Goal: Transaction & Acquisition: Book appointment/travel/reservation

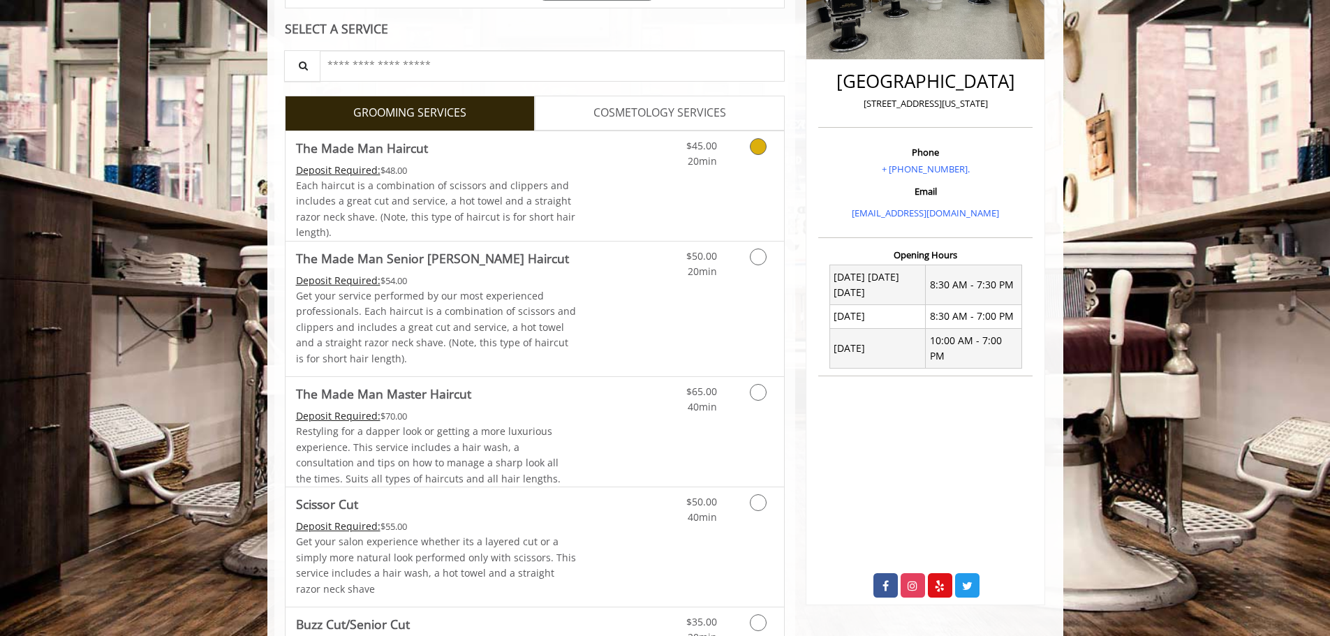
scroll to position [279, 0]
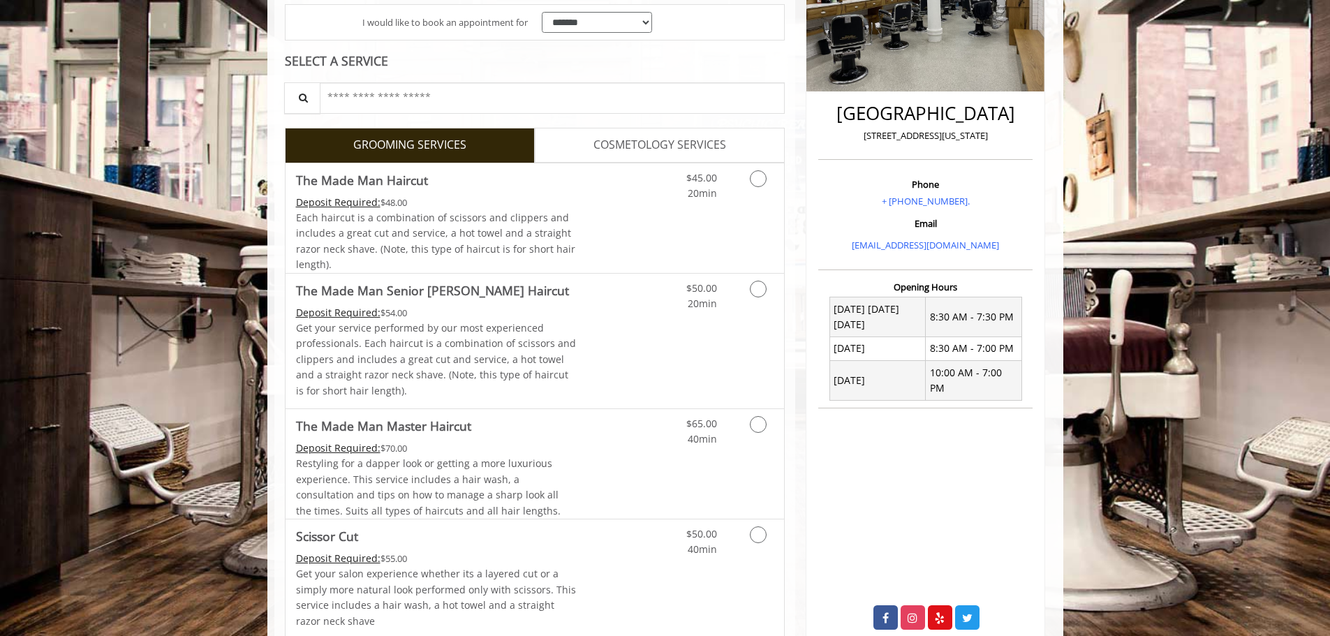
click at [624, 147] on span "COSMETOLOGY SERVICES" at bounding box center [659, 145] width 133 height 18
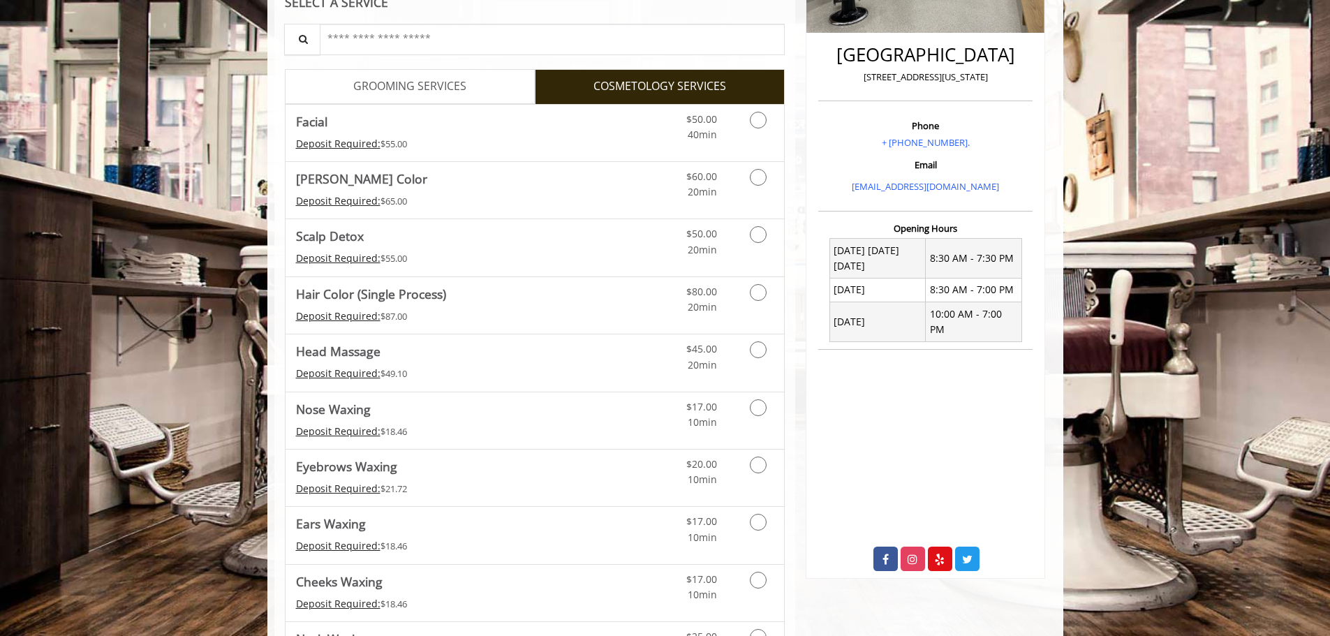
scroll to position [349, 0]
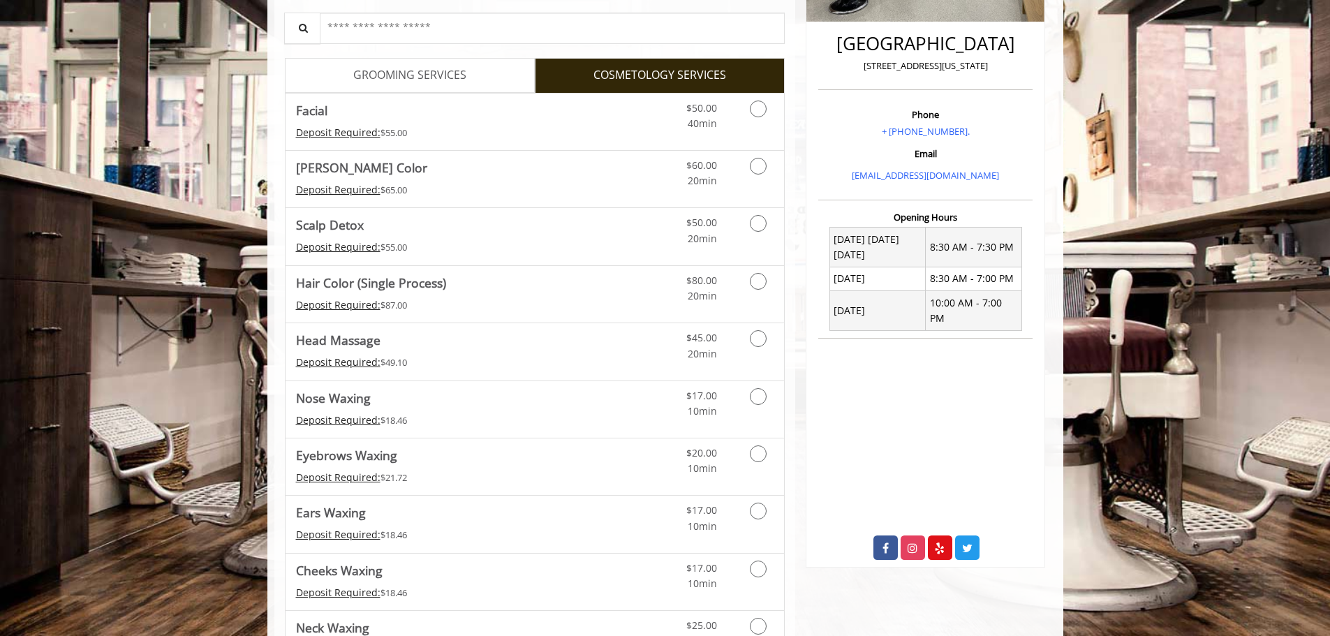
click at [434, 77] on span "GROOMING SERVICES" at bounding box center [409, 75] width 113 height 18
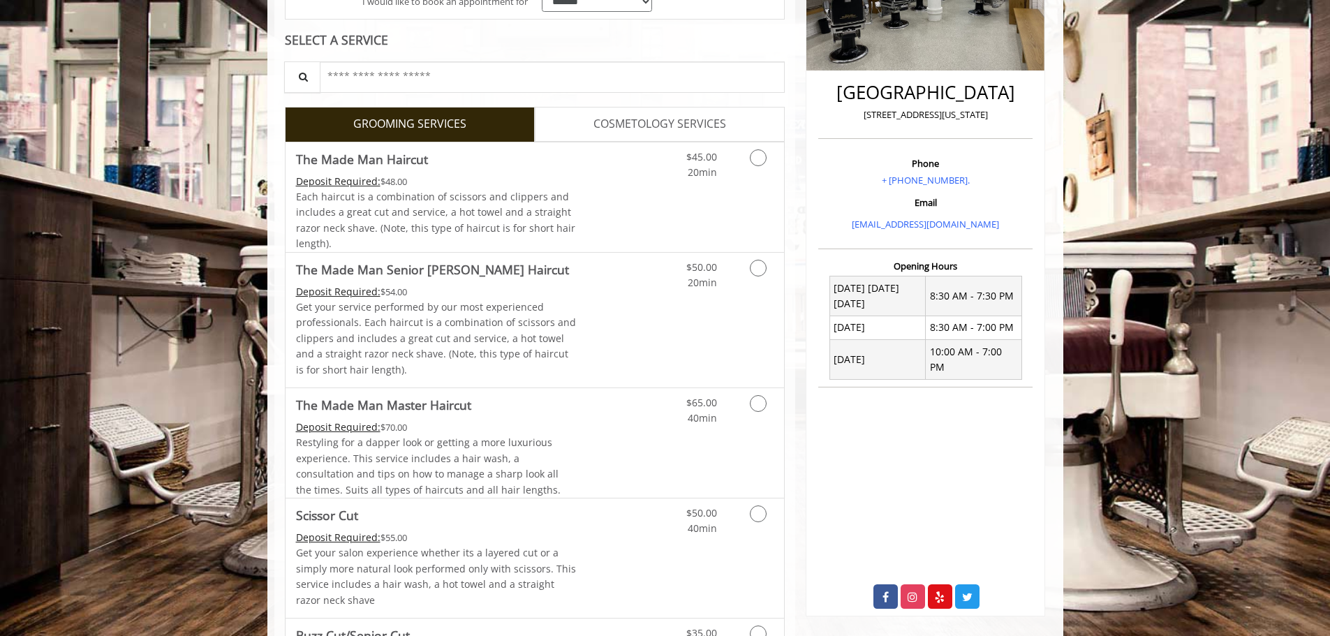
scroll to position [0, 0]
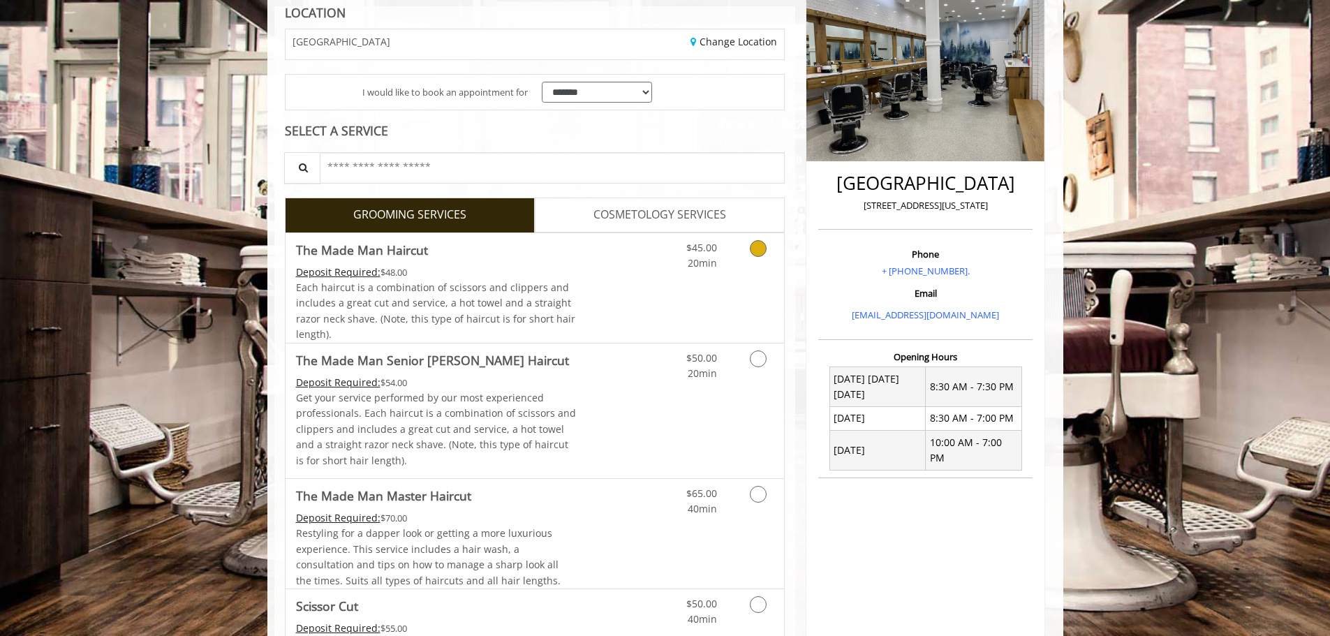
click at [637, 255] on link "Discounted Price" at bounding box center [617, 288] width 83 height 110
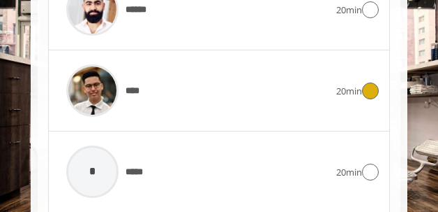
scroll to position [1486, 0]
click at [176, 96] on div "****" at bounding box center [197, 90] width 277 height 66
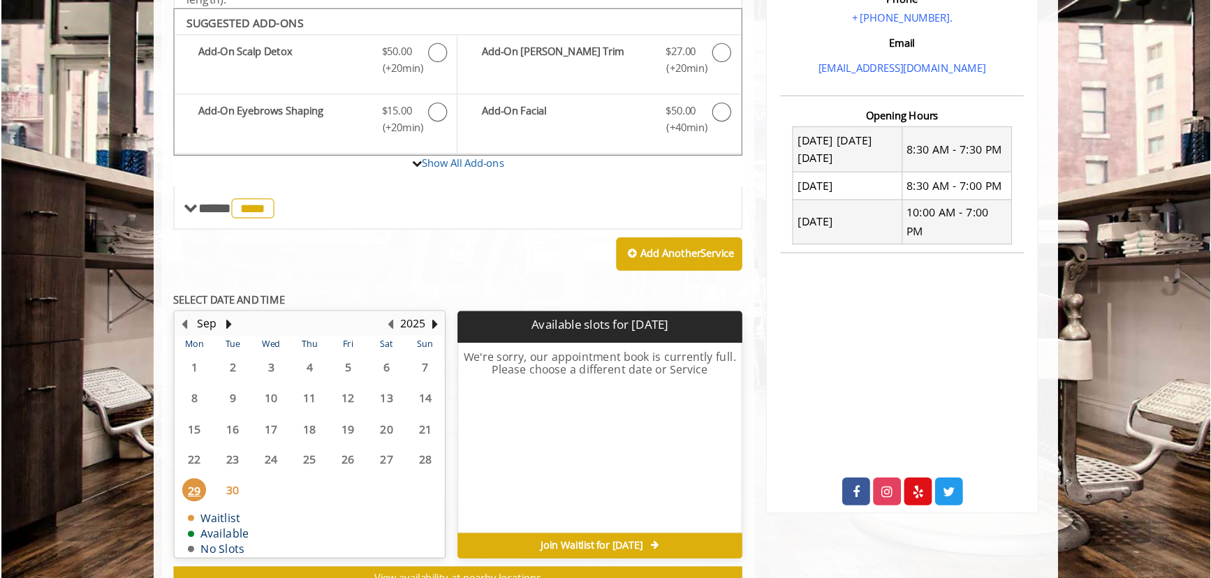
scroll to position [443, 0]
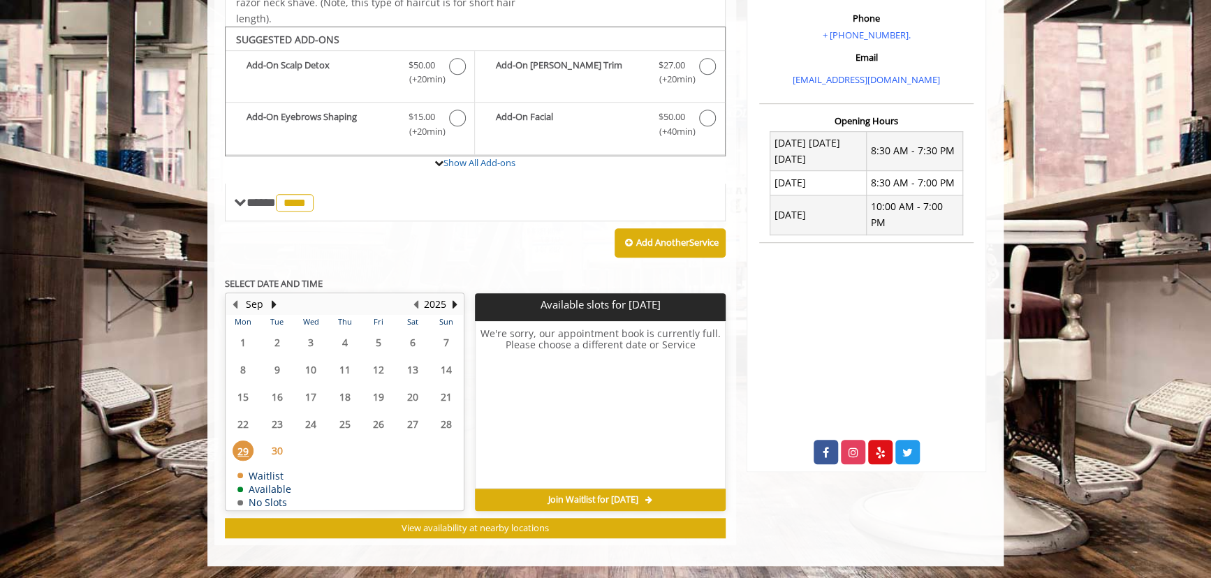
click at [614, 495] on span "Join Waitlist for Mon, Sep 29 2025" at bounding box center [593, 499] width 90 height 11
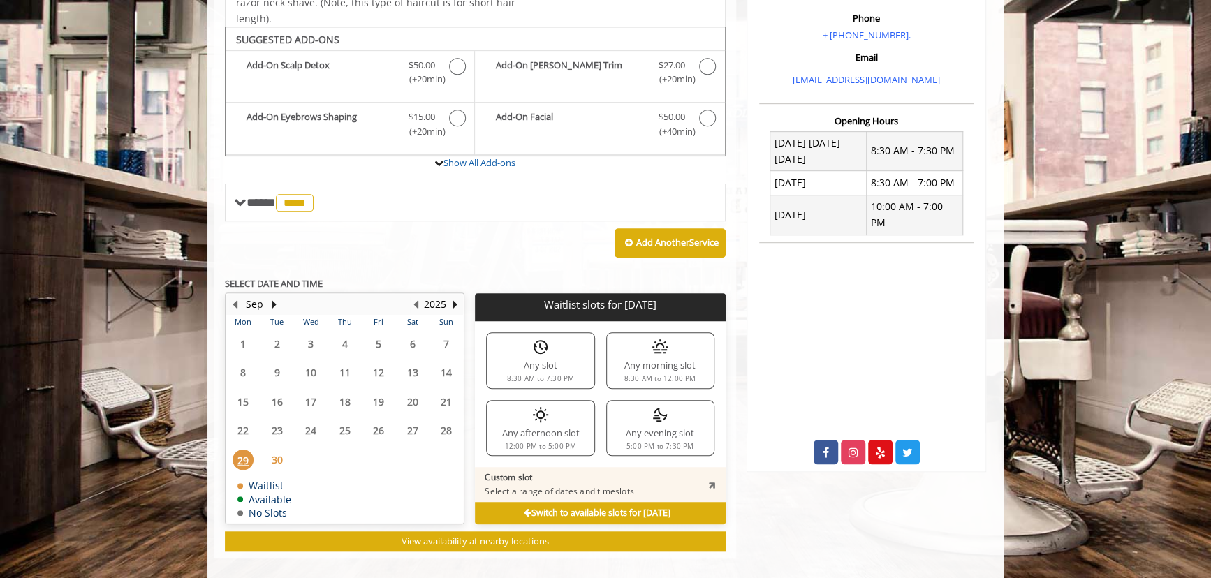
click at [569, 413] on div "Any afternoon slot 12:00 PM to 5:00 PM" at bounding box center [540, 428] width 108 height 56
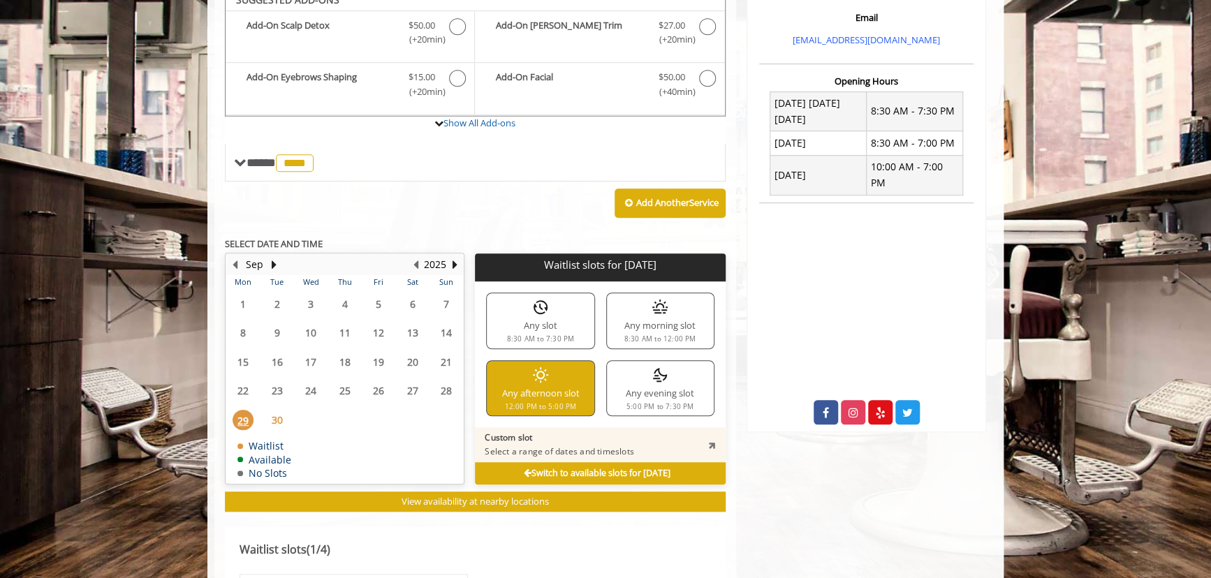
scroll to position [467, 0]
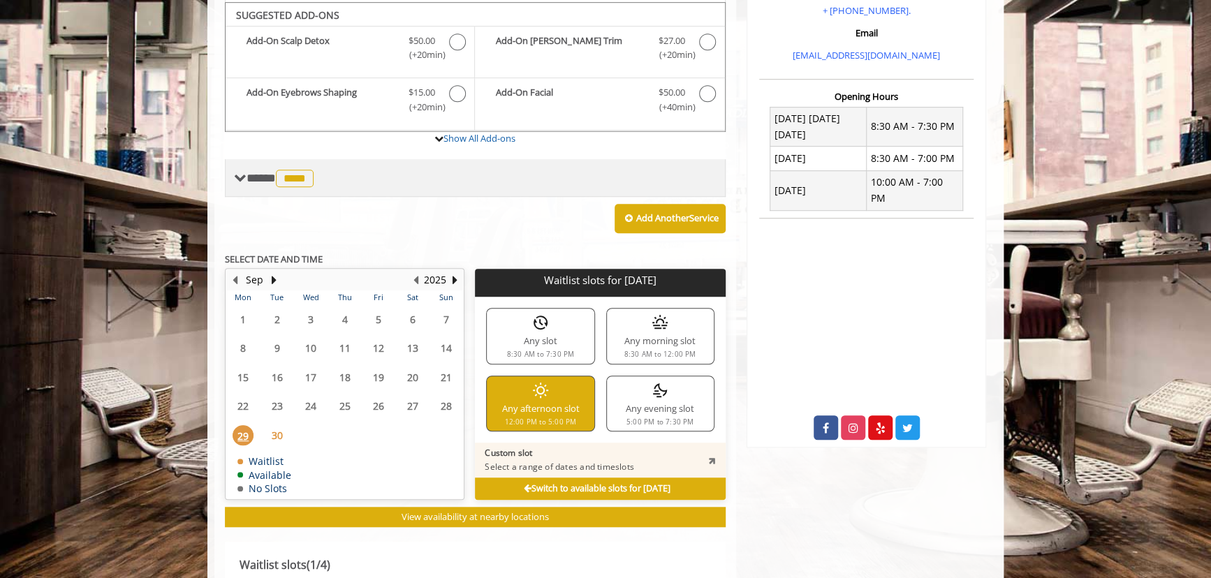
click at [269, 179] on span "**** **** ********" at bounding box center [281, 178] width 71 height 13
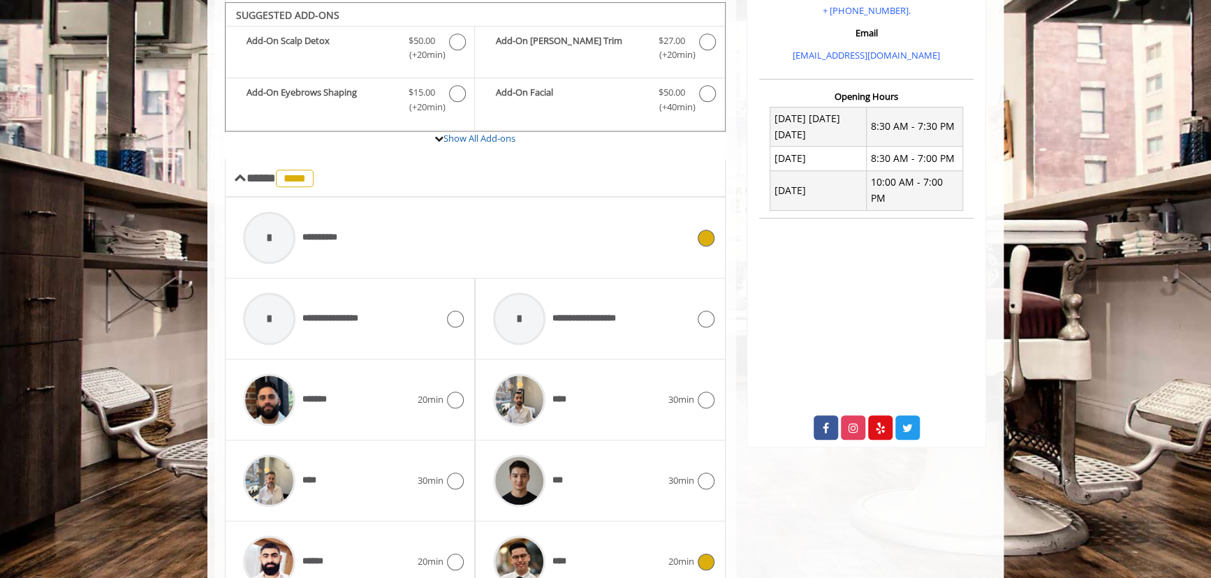
click at [304, 239] on span "**********" at bounding box center [325, 237] width 47 height 15
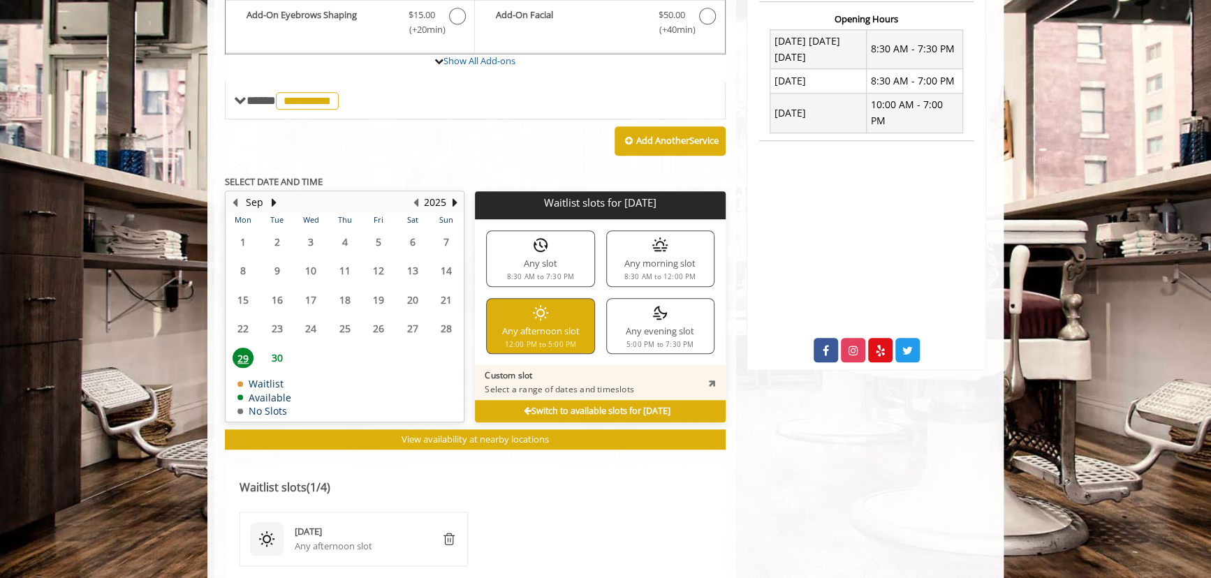
scroll to position [531, 0]
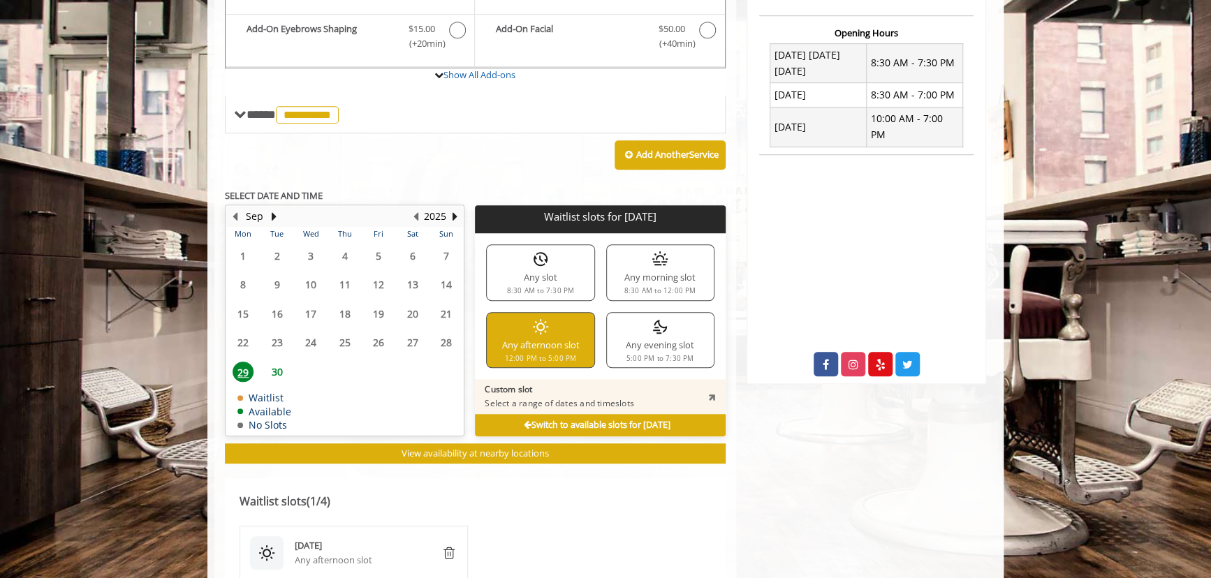
click at [272, 366] on span "30" at bounding box center [277, 372] width 21 height 20
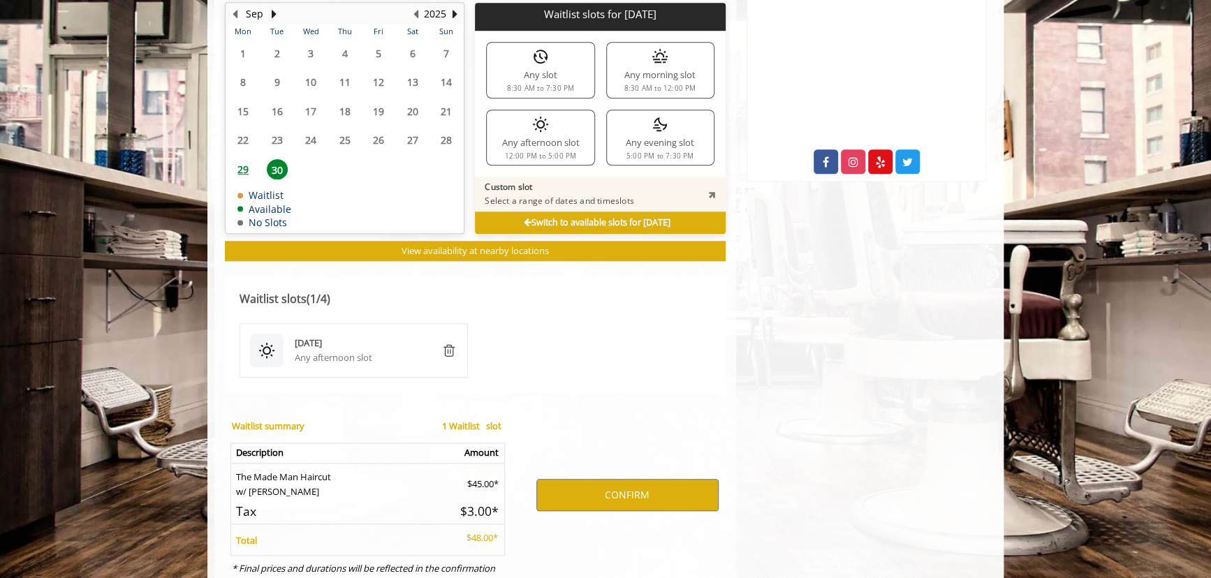
scroll to position [740, 0]
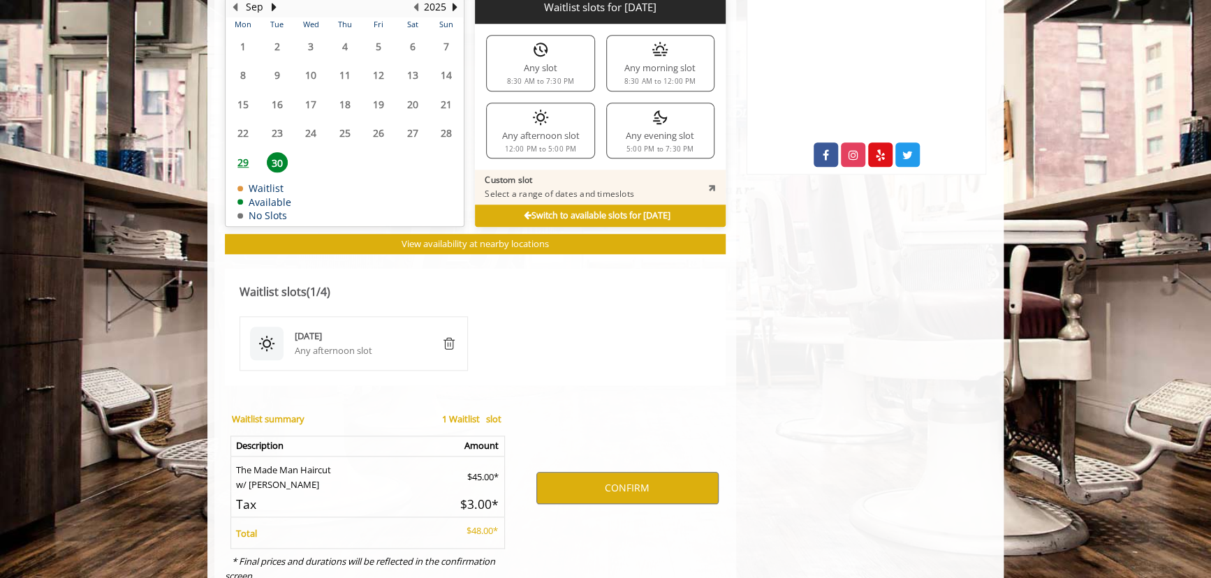
click at [244, 159] on span "29" at bounding box center [242, 162] width 21 height 20
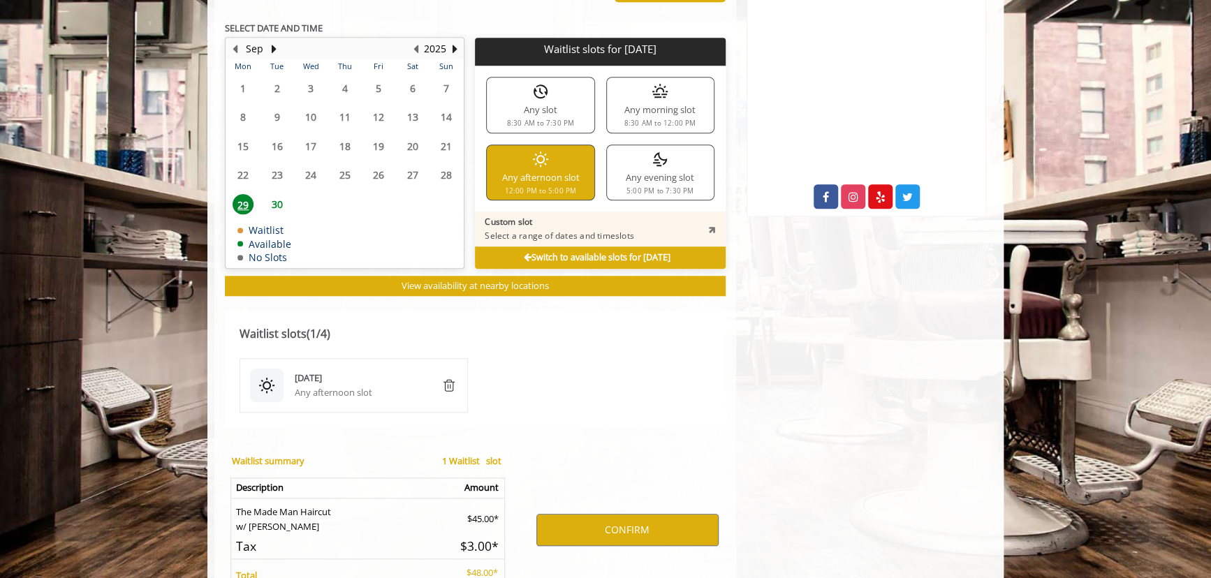
scroll to position [676, 0]
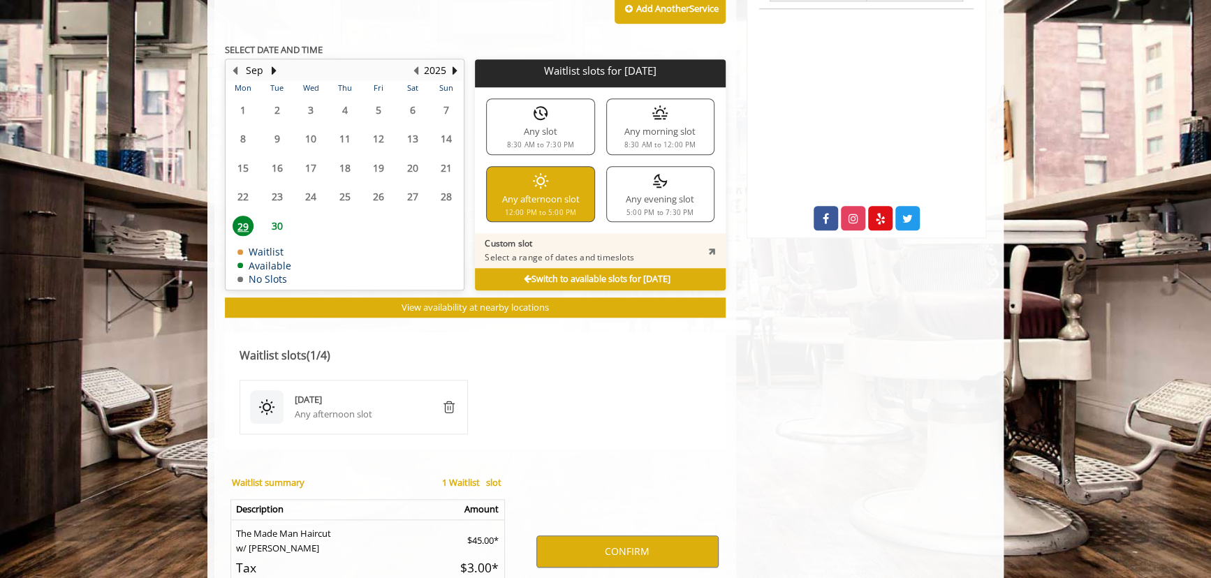
click at [547, 71] on p "Waitlist slots for Mon, Sep 29 2025" at bounding box center [599, 71] width 239 height 12
click at [448, 403] on img "remove" at bounding box center [449, 407] width 17 height 17
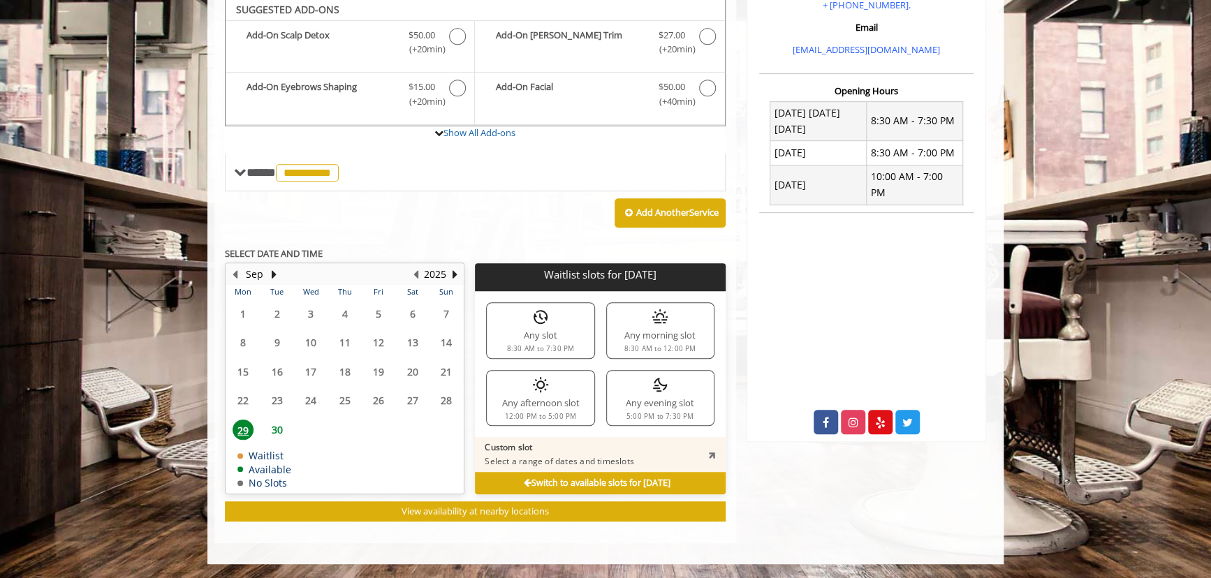
scroll to position [470, 0]
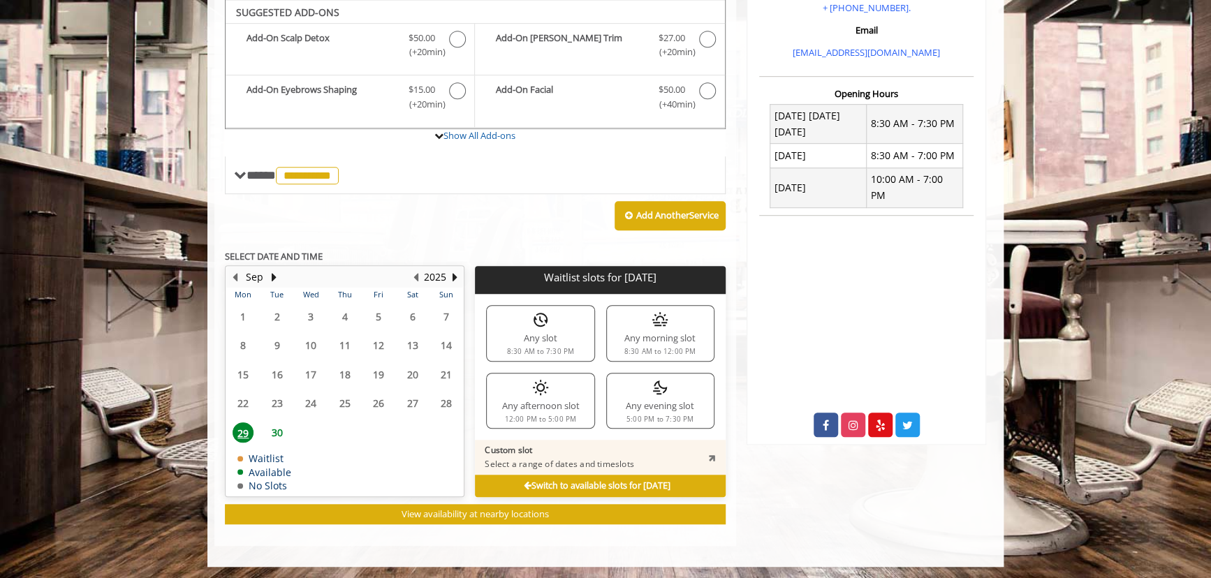
click at [274, 432] on span "30" at bounding box center [277, 432] width 21 height 20
click at [245, 429] on span "29" at bounding box center [242, 432] width 21 height 20
click at [447, 395] on table "Mon Tue Wed Thu Fri Sat Sun 1 2 3 4 5 6 7 8 9 10 11 12 13 14 15 16 17 18 19 20 …" at bounding box center [344, 392] width 237 height 208
click at [447, 399] on table "Mon Tue Wed Thu Fri Sat Sun 1 2 3 4 5 6 7 8 9 10 11 12 13 14 15 16 17 18 19 20 …" at bounding box center [344, 392] width 237 height 208
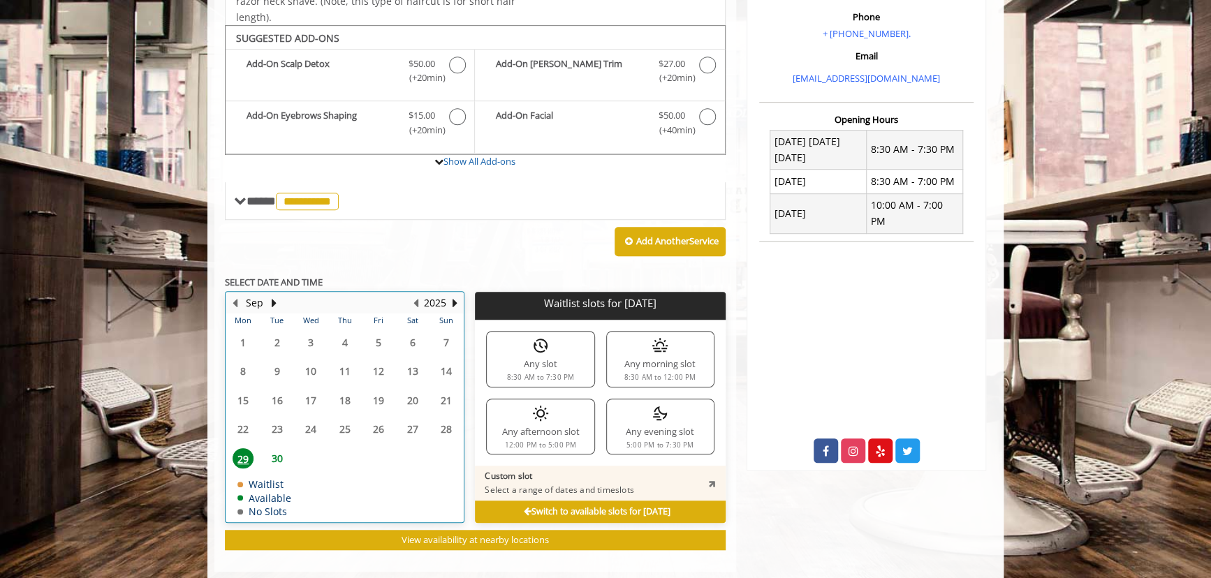
scroll to position [406, 0]
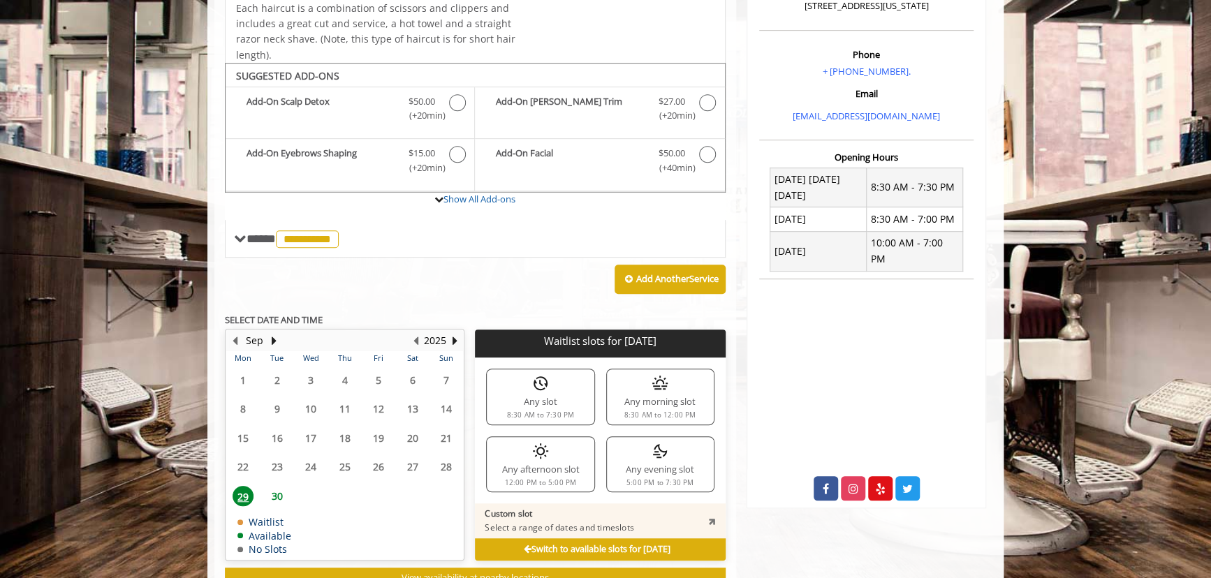
click at [242, 493] on span "29" at bounding box center [242, 496] width 21 height 20
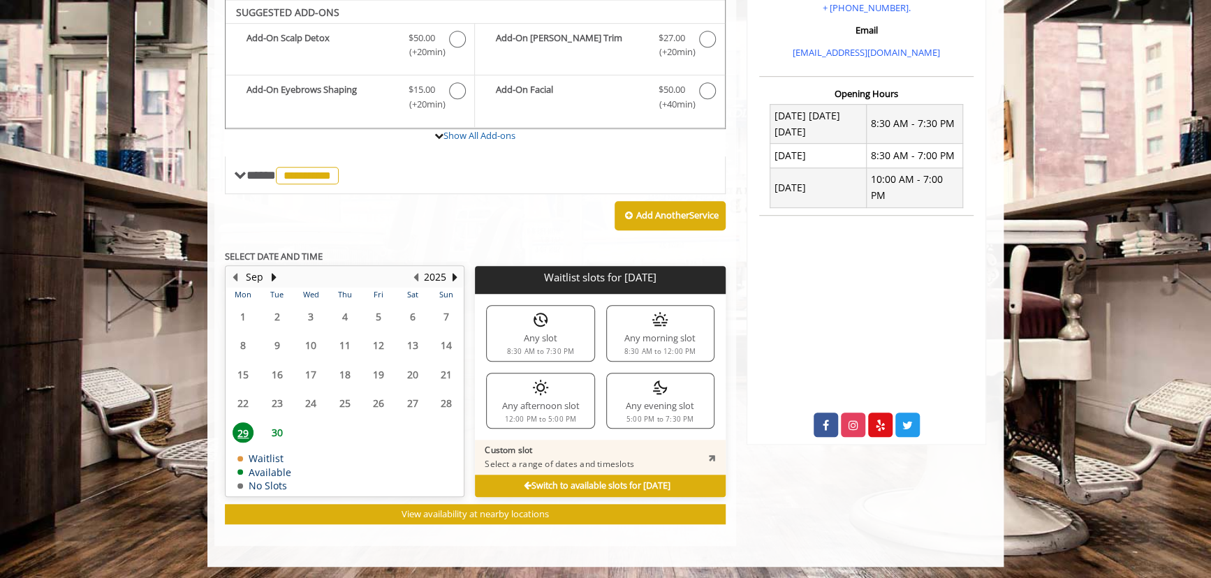
click at [277, 429] on span "30" at bounding box center [277, 432] width 21 height 20
click at [251, 431] on span "29" at bounding box center [242, 432] width 21 height 20
click at [528, 394] on div "Any afternoon slot 12:00 PM to 5:00 PM" at bounding box center [540, 401] width 108 height 56
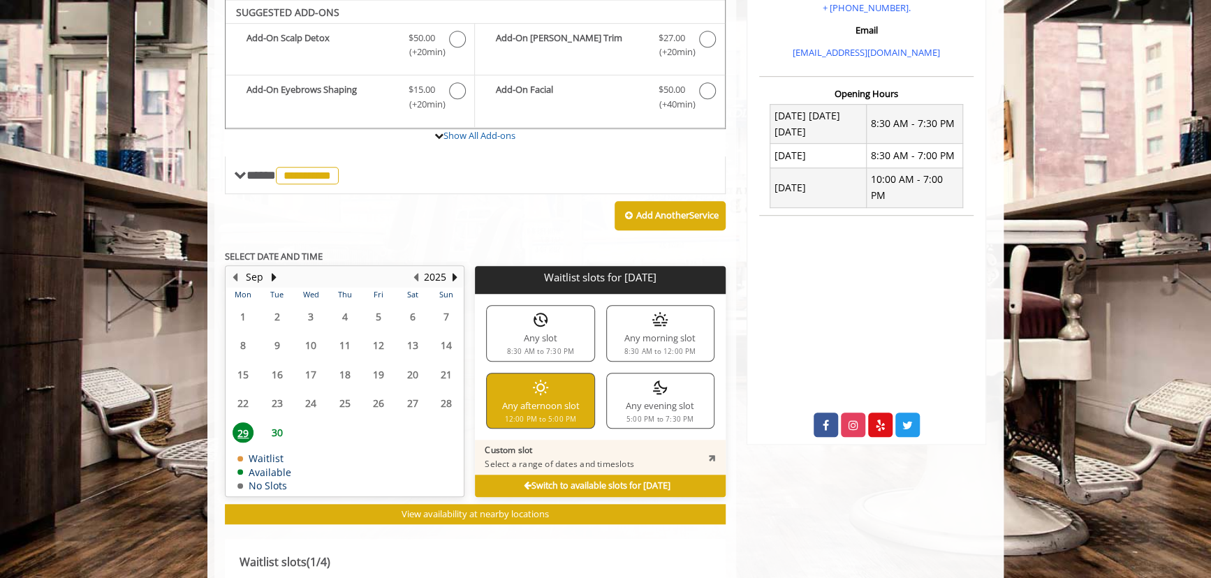
click at [653, 394] on div "Any evening slot 5:00 PM to 7:30 PM" at bounding box center [660, 401] width 108 height 56
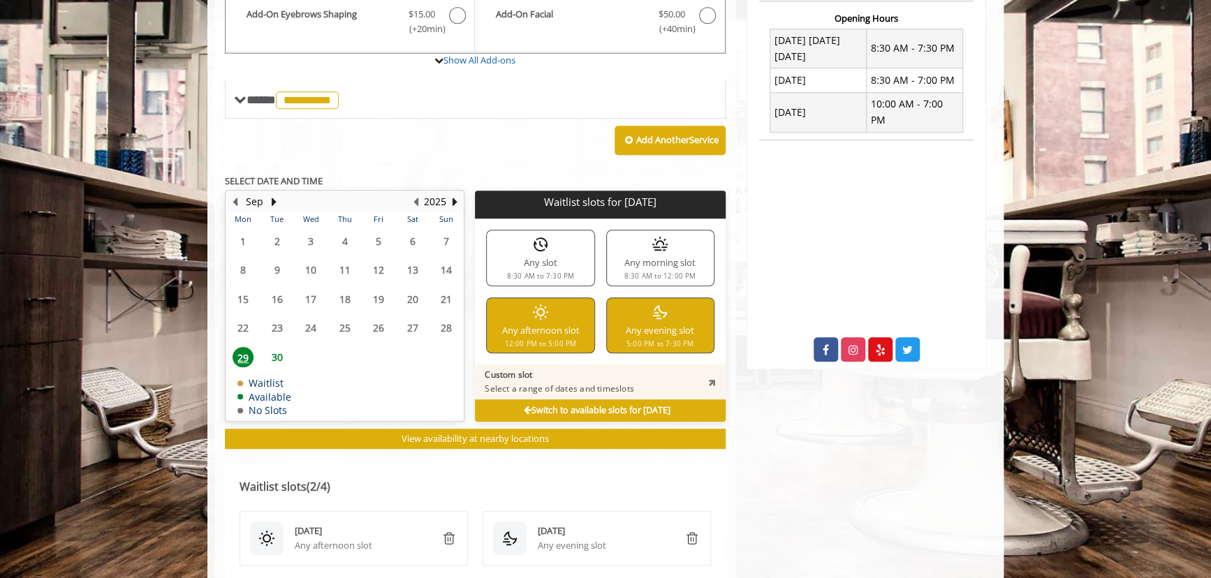
scroll to position [533, 0]
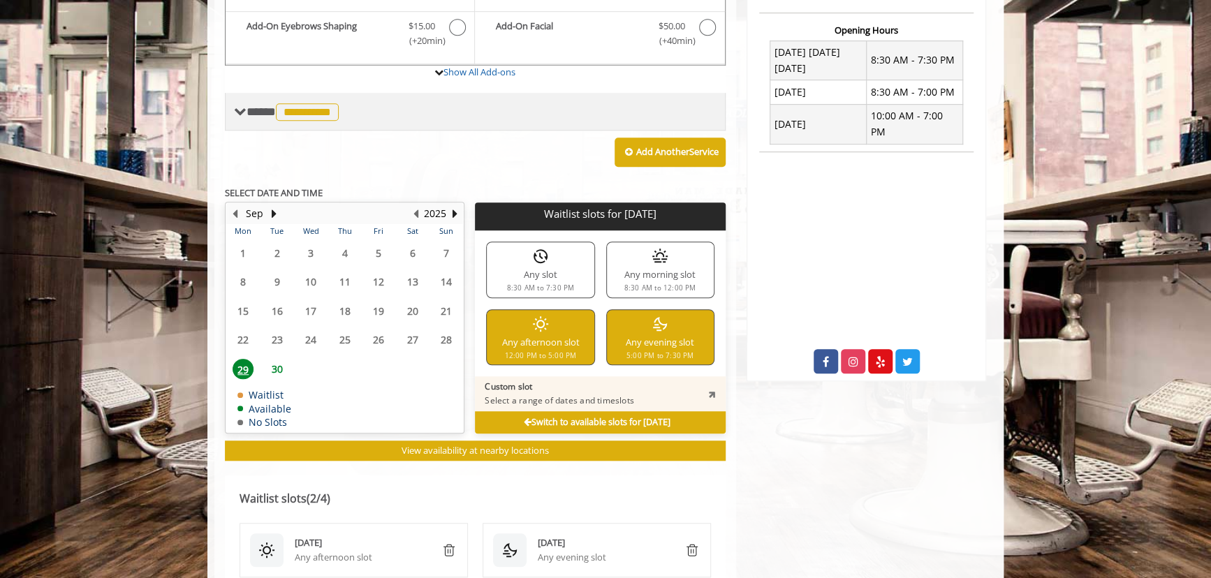
click at [320, 103] on span "**********" at bounding box center [307, 111] width 63 height 17
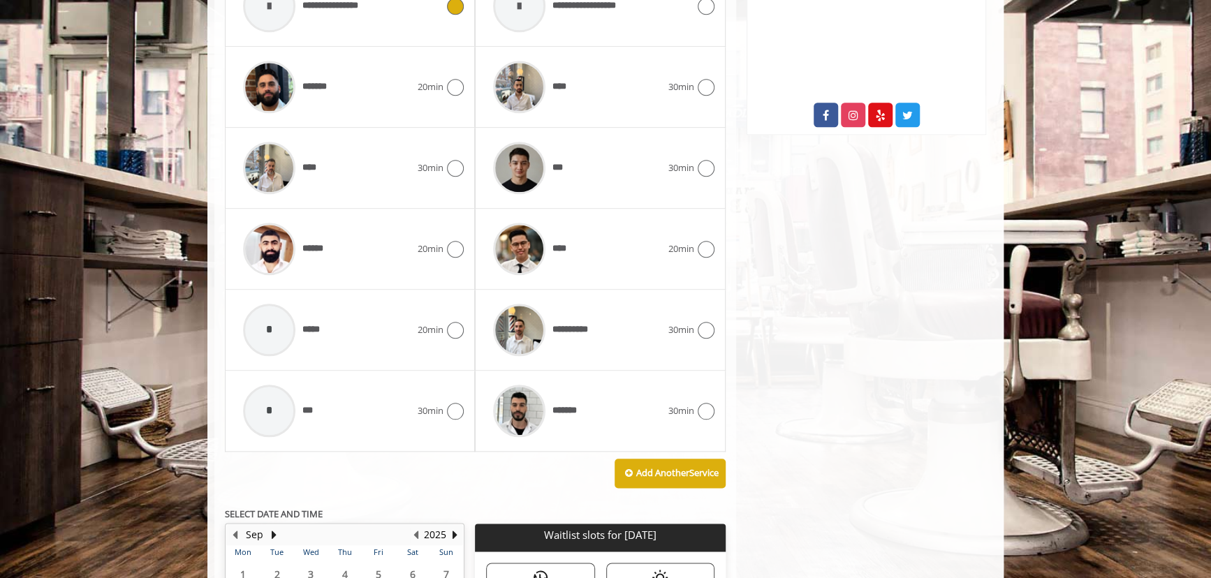
scroll to position [787, 0]
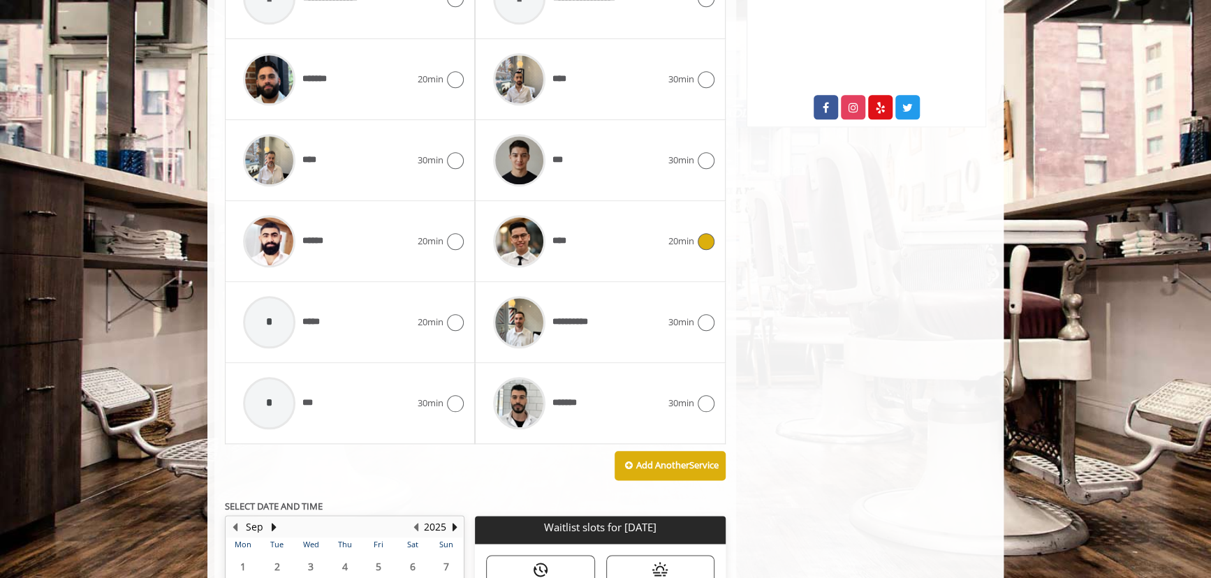
click at [660, 244] on div "****" at bounding box center [577, 241] width 182 height 66
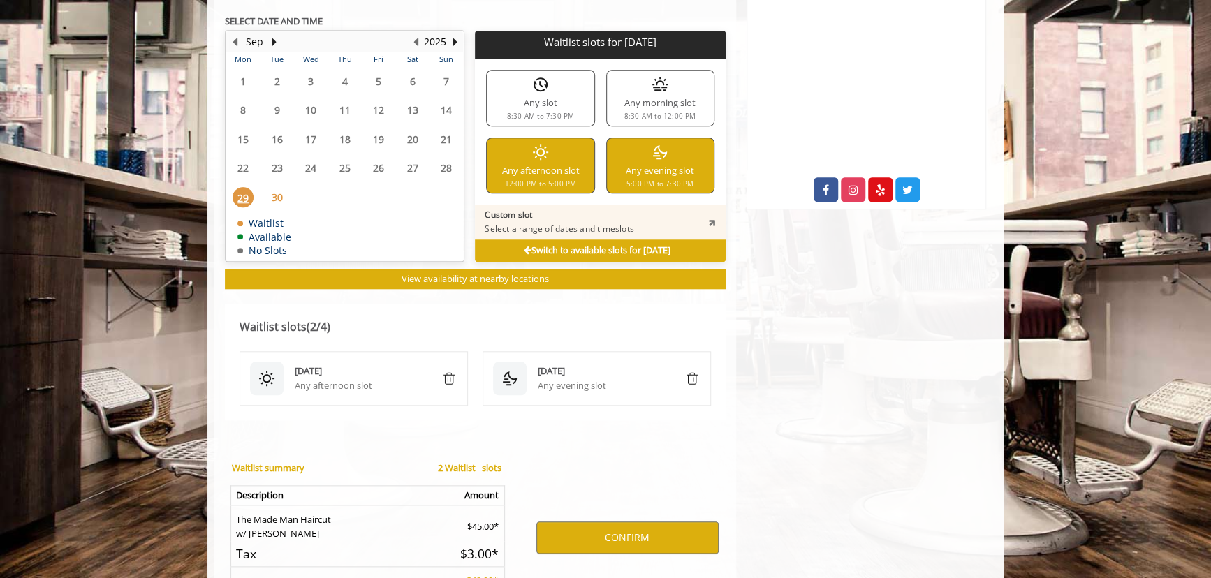
scroll to position [724, 0]
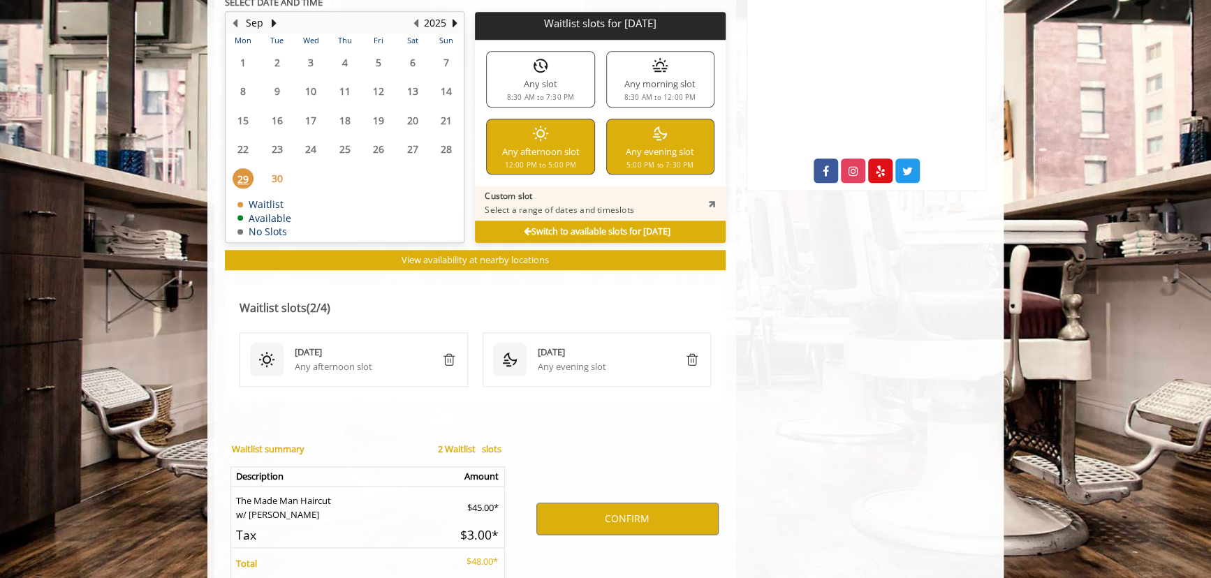
click at [387, 348] on div "Sep 29 2025" at bounding box center [362, 352] width 135 height 15
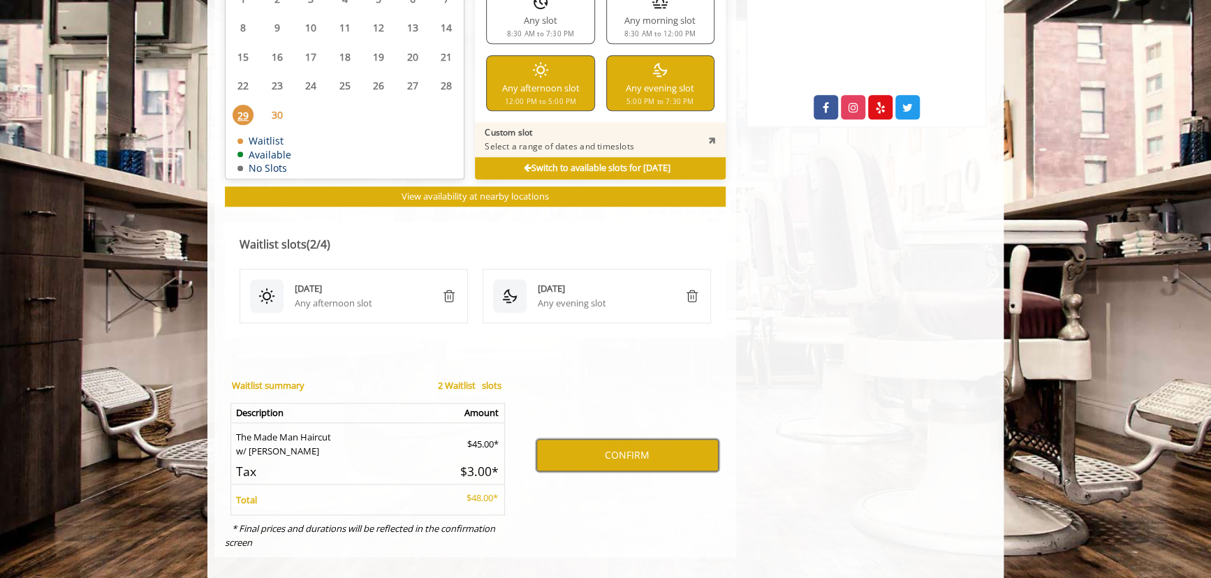
click at [604, 439] on button "CONFIRM" at bounding box center [627, 455] width 182 height 32
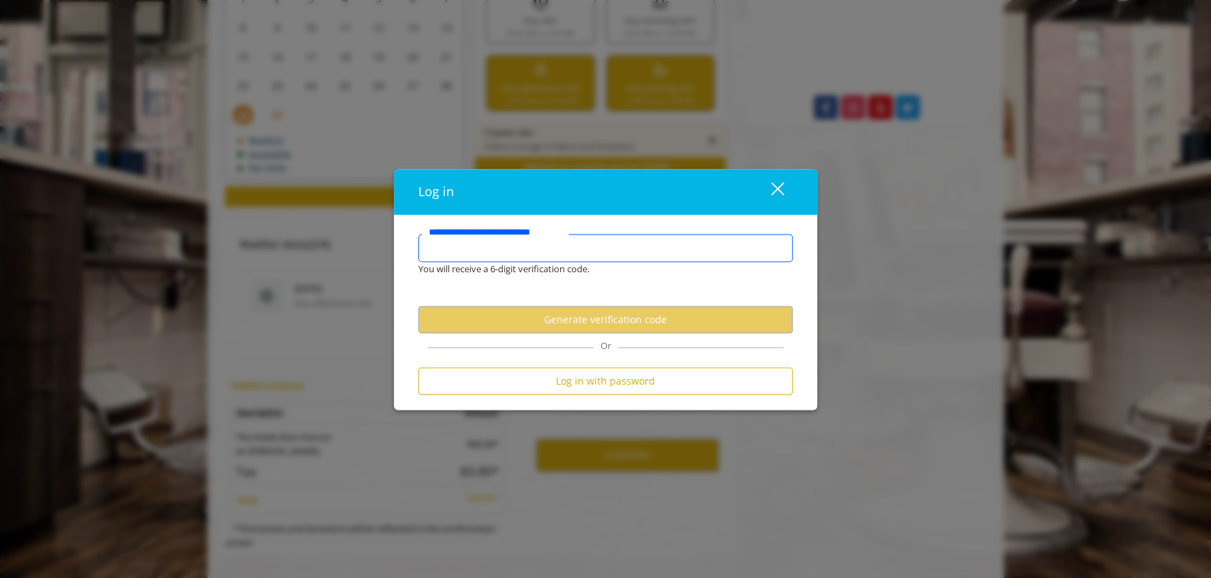
click at [526, 241] on input "**********" at bounding box center [605, 248] width 374 height 28
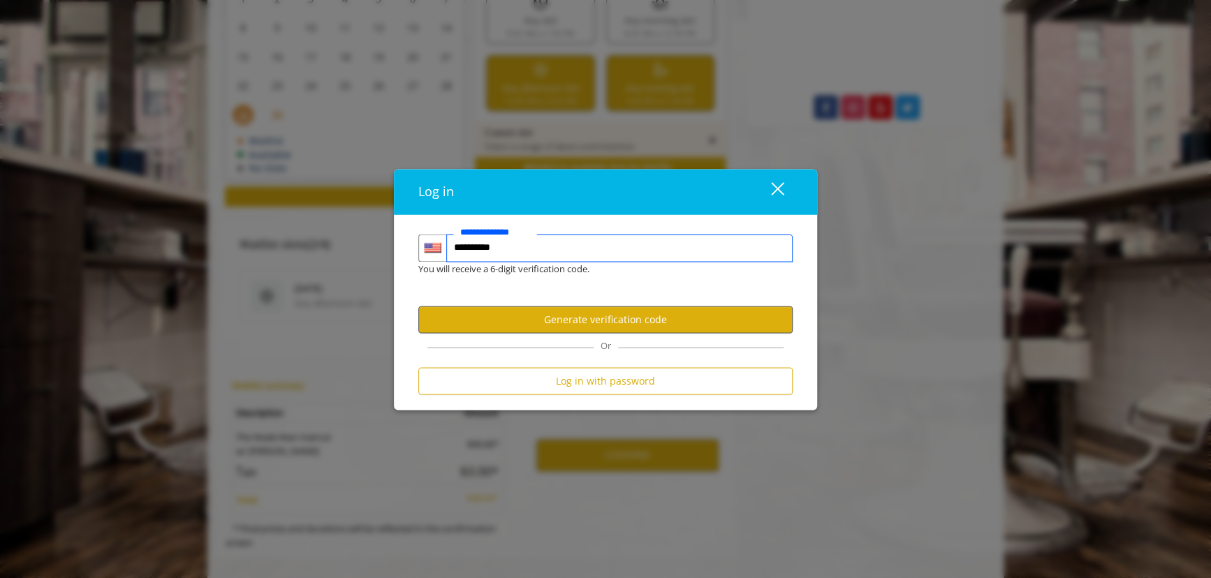
type input "**********"
click at [616, 323] on button "Generate verification code" at bounding box center [605, 319] width 374 height 27
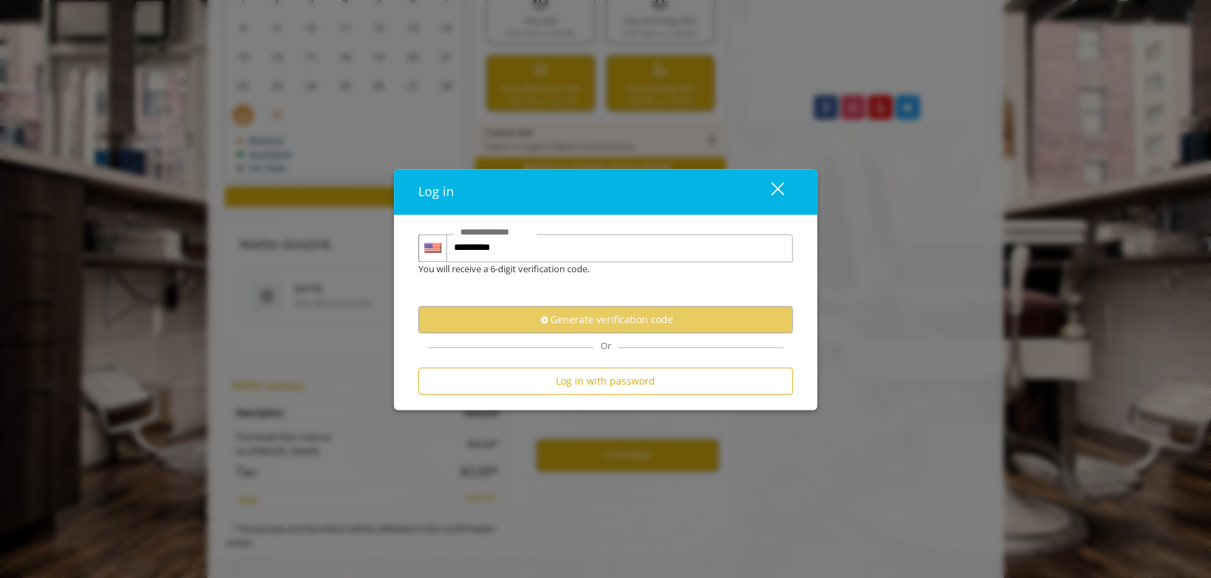
scroll to position [0, 0]
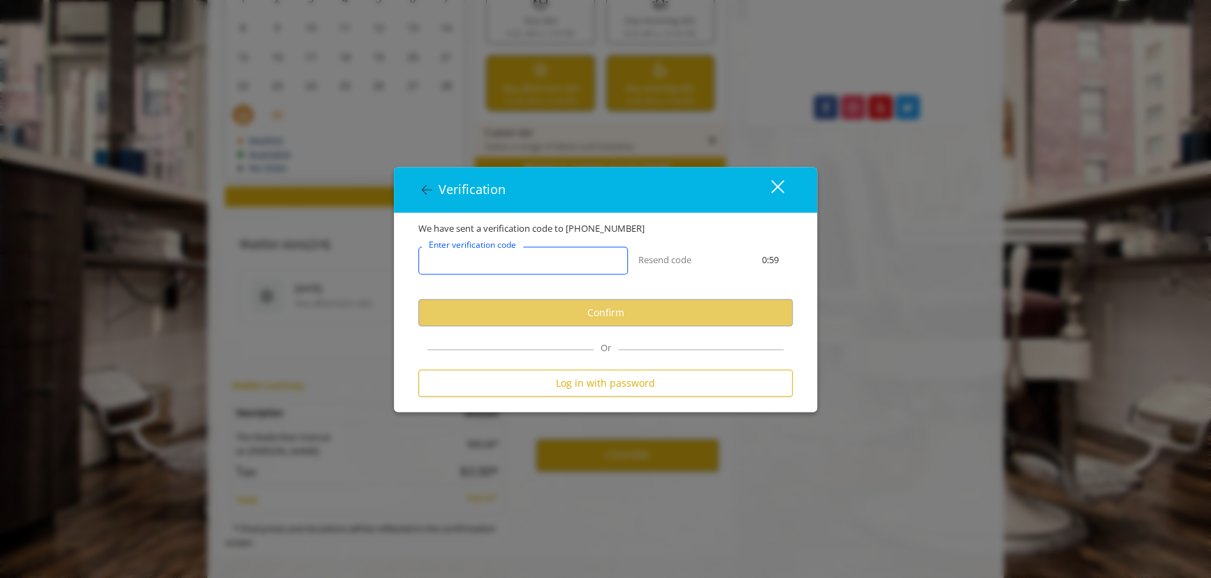
click at [552, 259] on input "Enter verification code" at bounding box center [522, 260] width 209 height 28
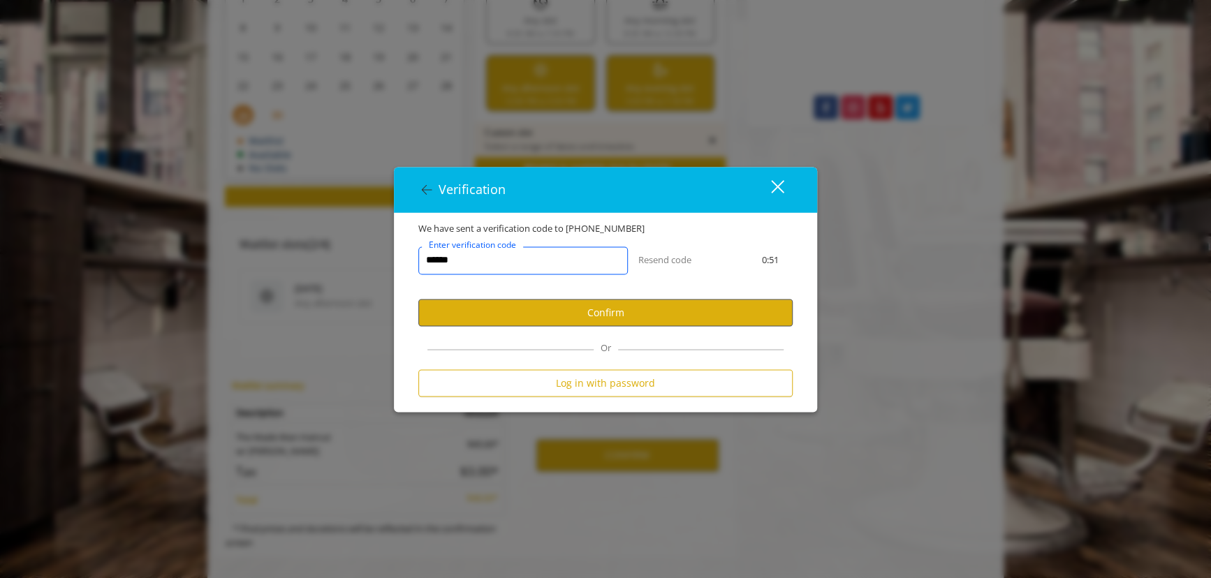
type input "******"
click at [565, 325] on button "Confirm" at bounding box center [605, 312] width 374 height 27
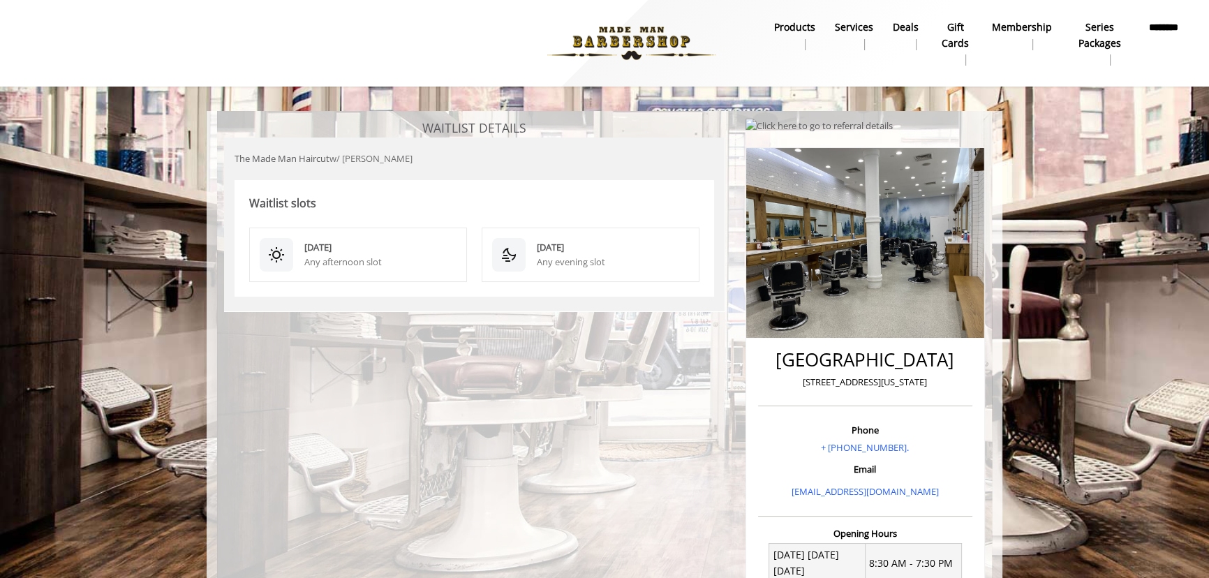
click at [190, 159] on body "WAITLIST DETAILS The Made Man Haircut w/ Mike Waitlist slots Sep 29 2025 Any af…" at bounding box center [604, 501] width 1209 height 780
click at [688, 45] on img at bounding box center [631, 43] width 192 height 77
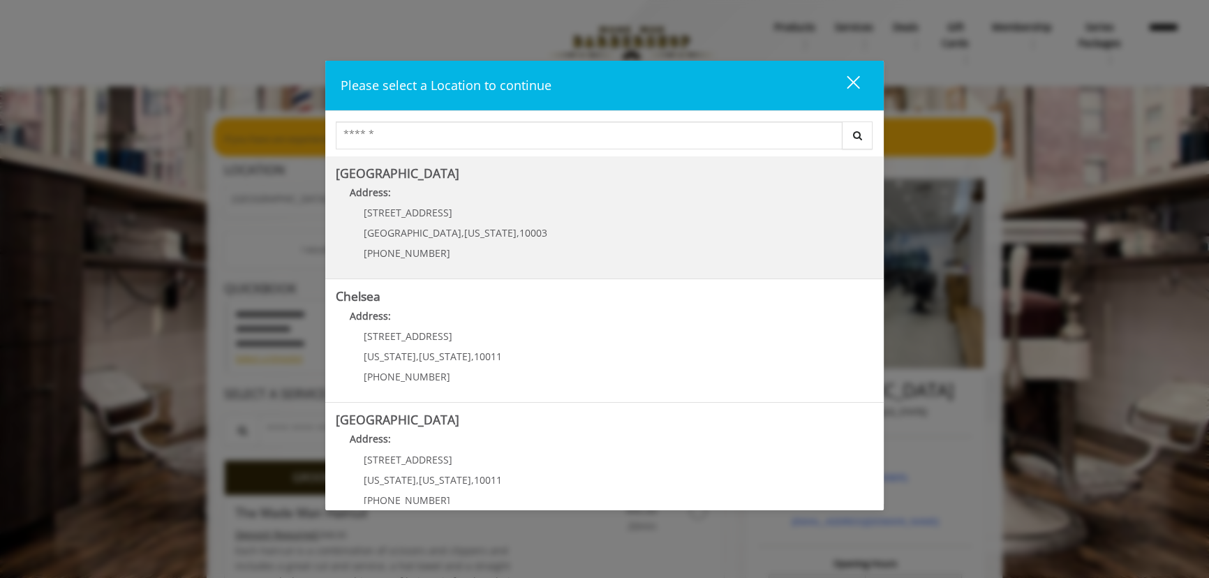
click at [460, 184] on Village "Greenwich Village Address: 60 E 8th St Manhattan , New York , 10003 (212) 598-1…" at bounding box center [605, 218] width 538 height 102
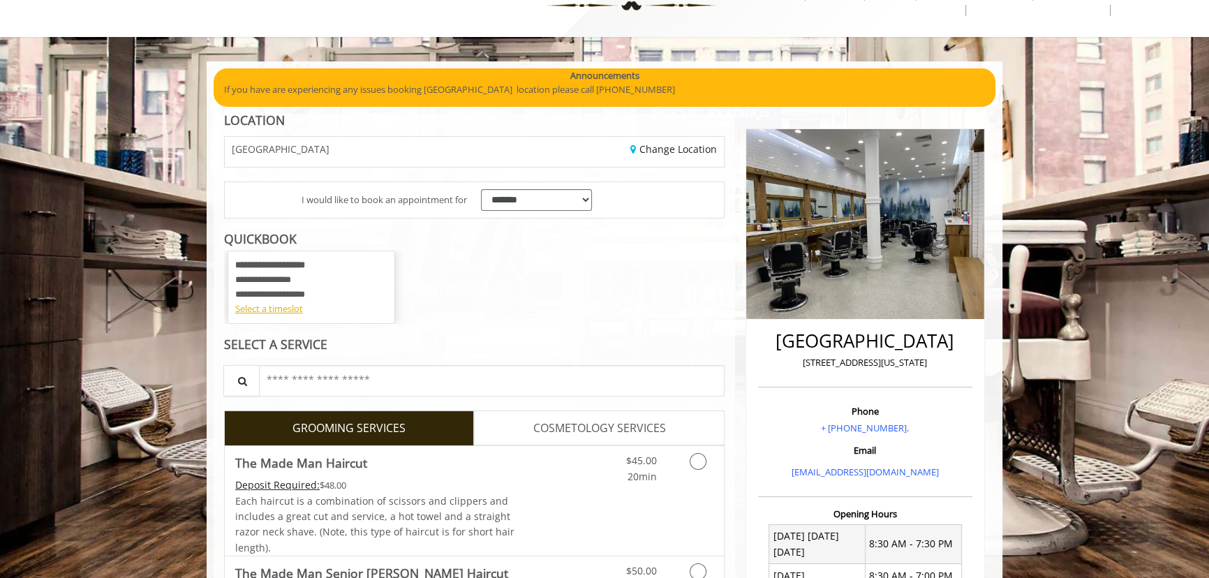
scroll to position [172, 0]
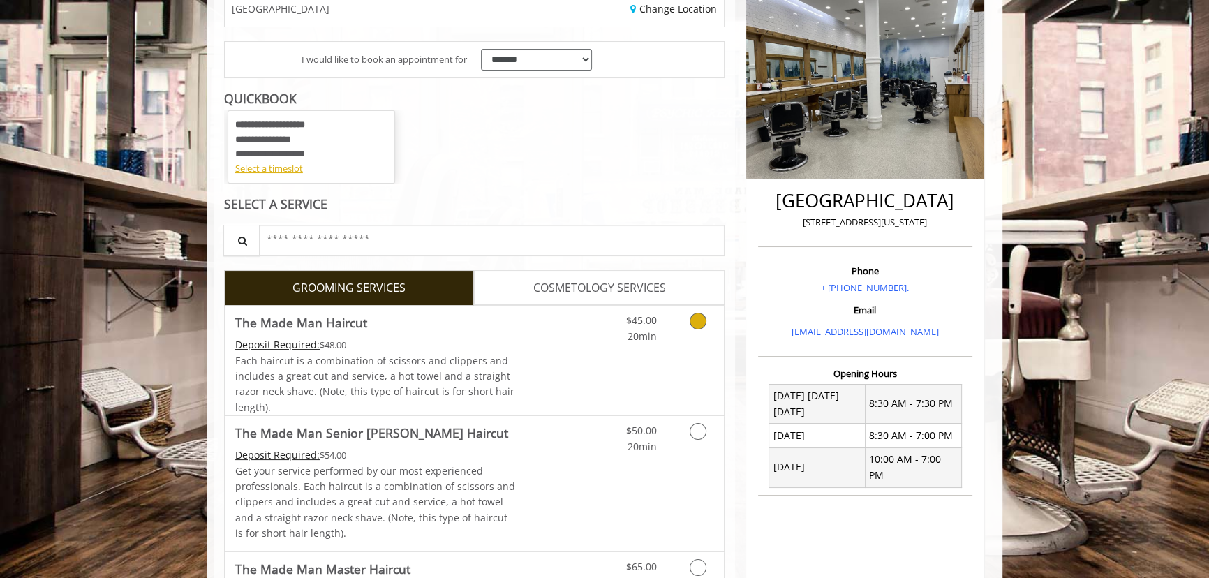
click at [545, 341] on link "Discounted Price" at bounding box center [557, 361] width 83 height 110
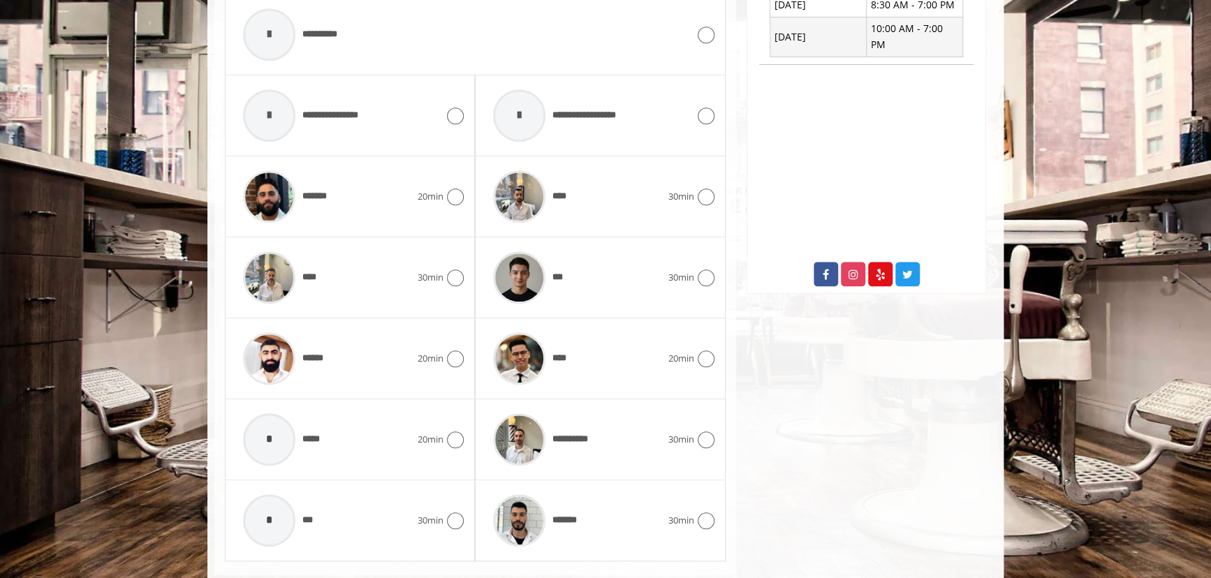
scroll to position [651, 0]
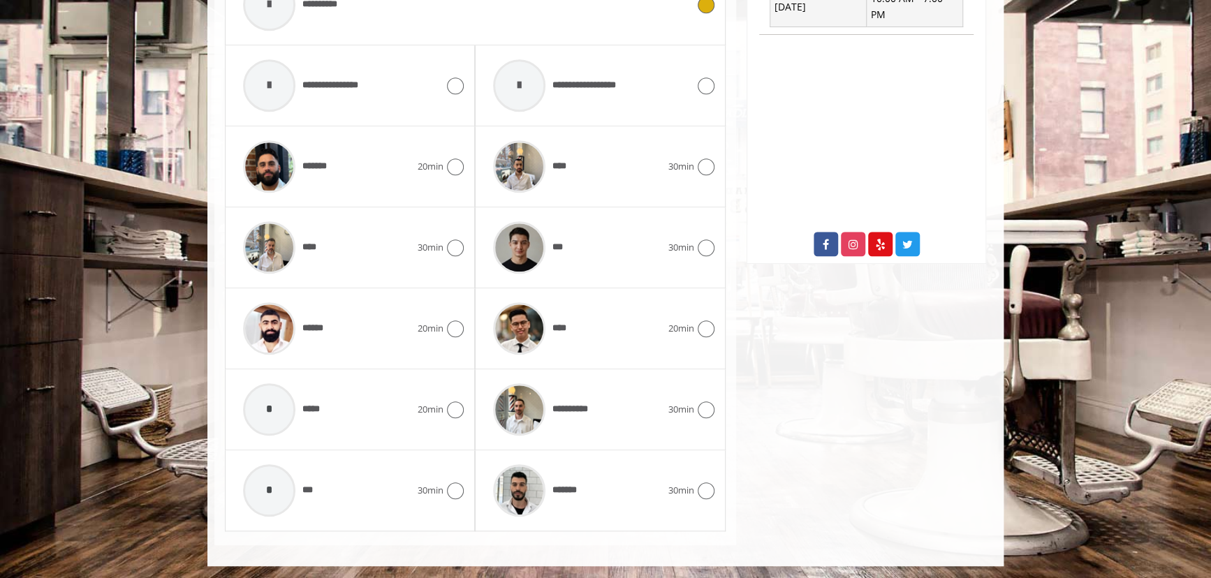
click at [333, 20] on span "**********" at bounding box center [293, 4] width 114 height 66
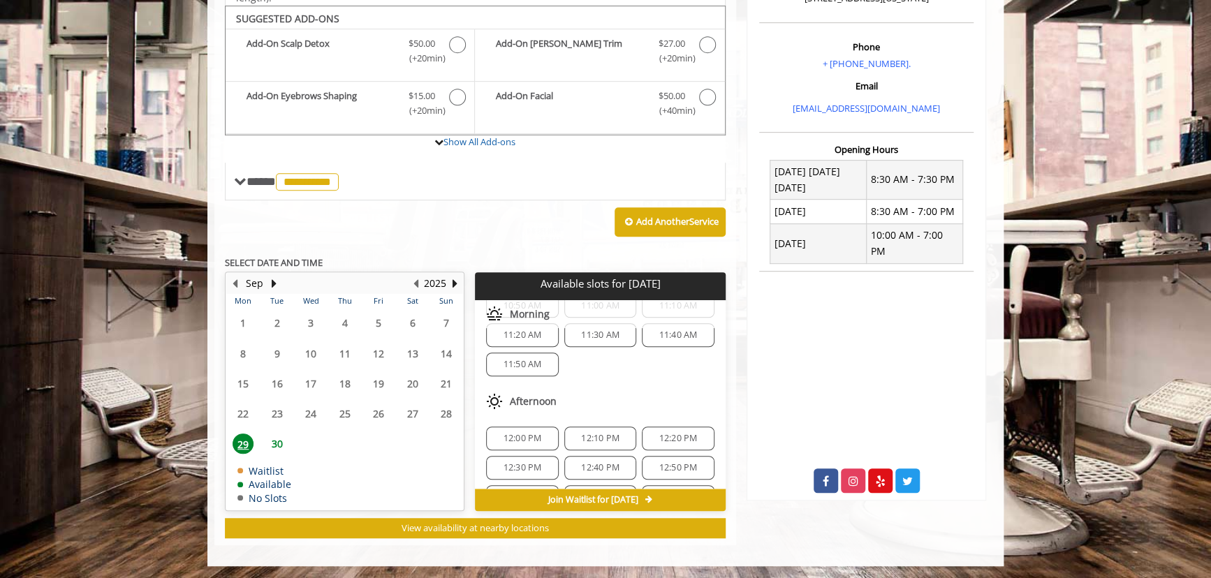
scroll to position [126, 0]
click at [530, 404] on div "12:00 PM" at bounding box center [522, 416] width 72 height 24
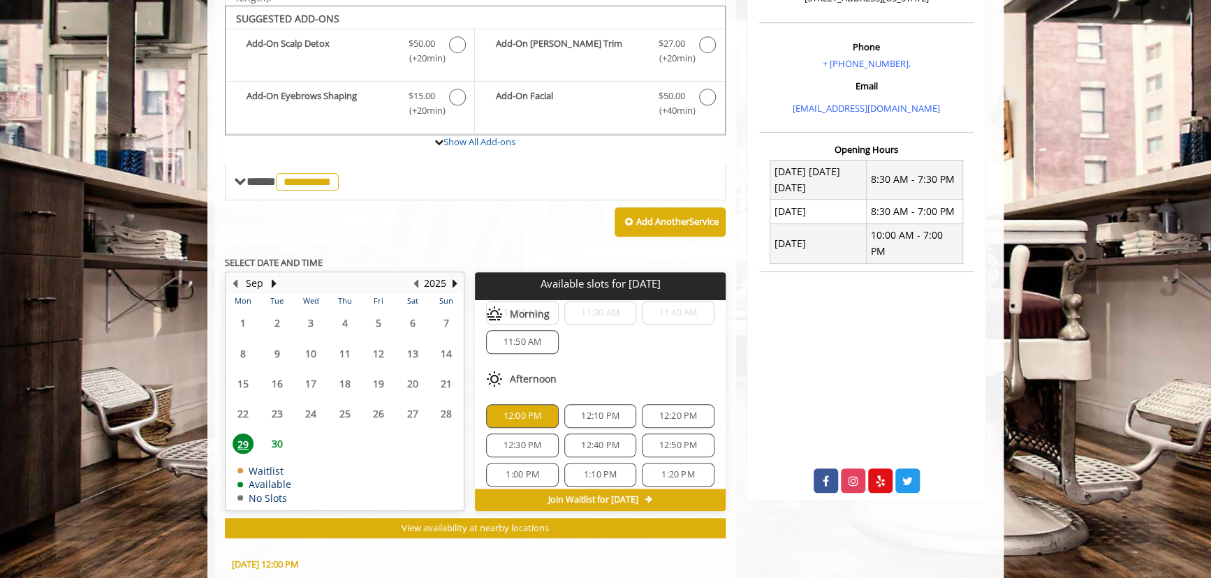
scroll to position [666, 0]
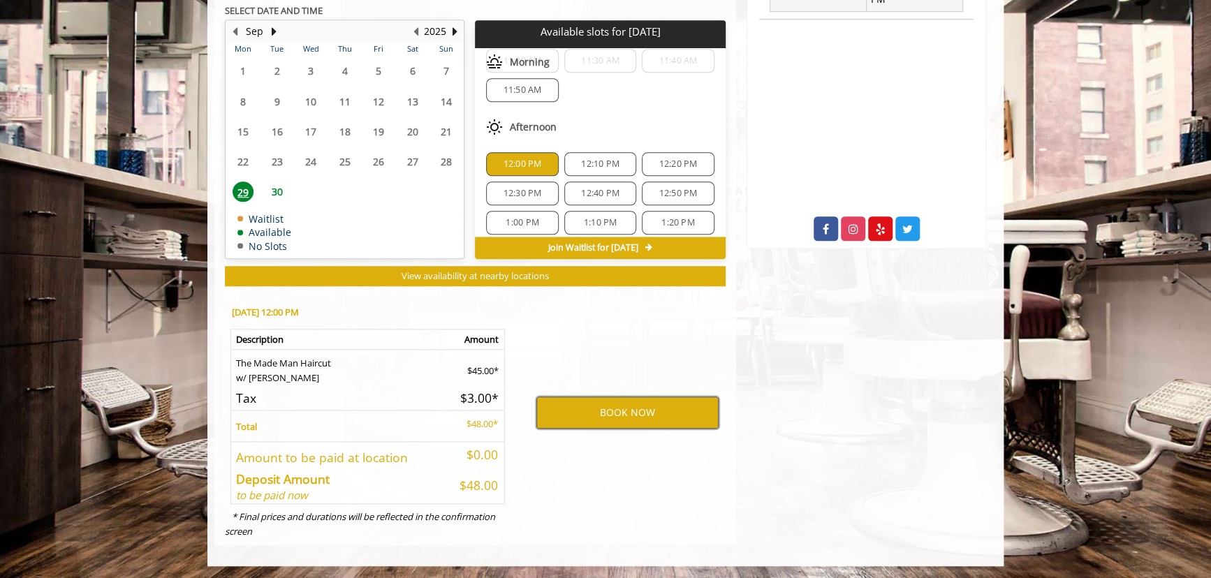
click at [551, 409] on button "BOOK NOW" at bounding box center [627, 413] width 182 height 32
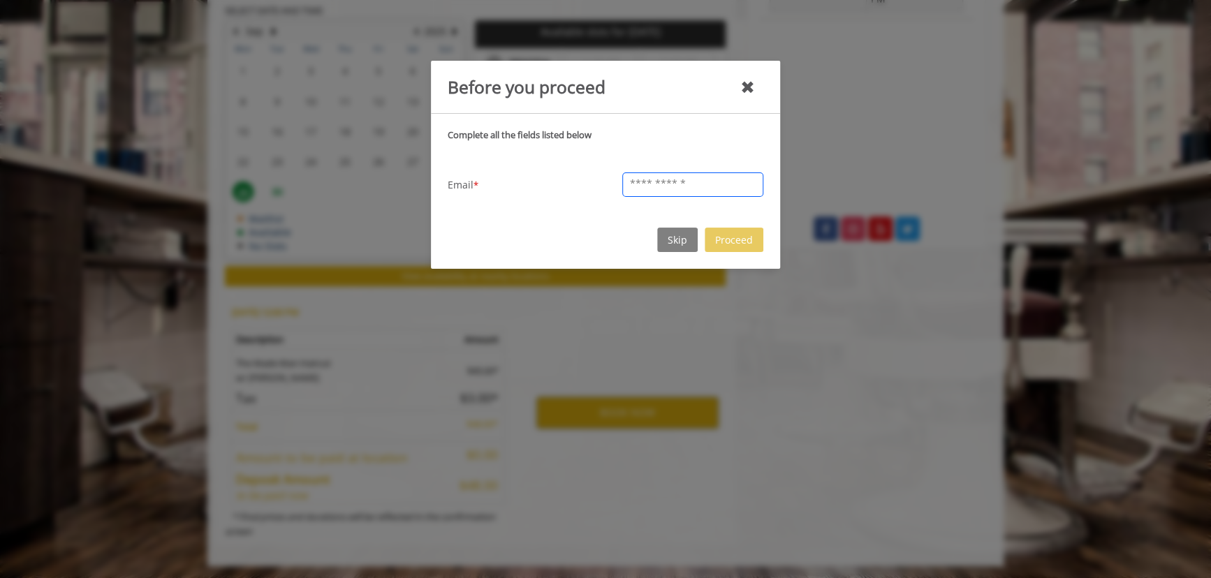
click at [663, 175] on input "text" at bounding box center [692, 184] width 141 height 24
type input "**********"
click at [742, 232] on button "Proceed" at bounding box center [733, 240] width 59 height 24
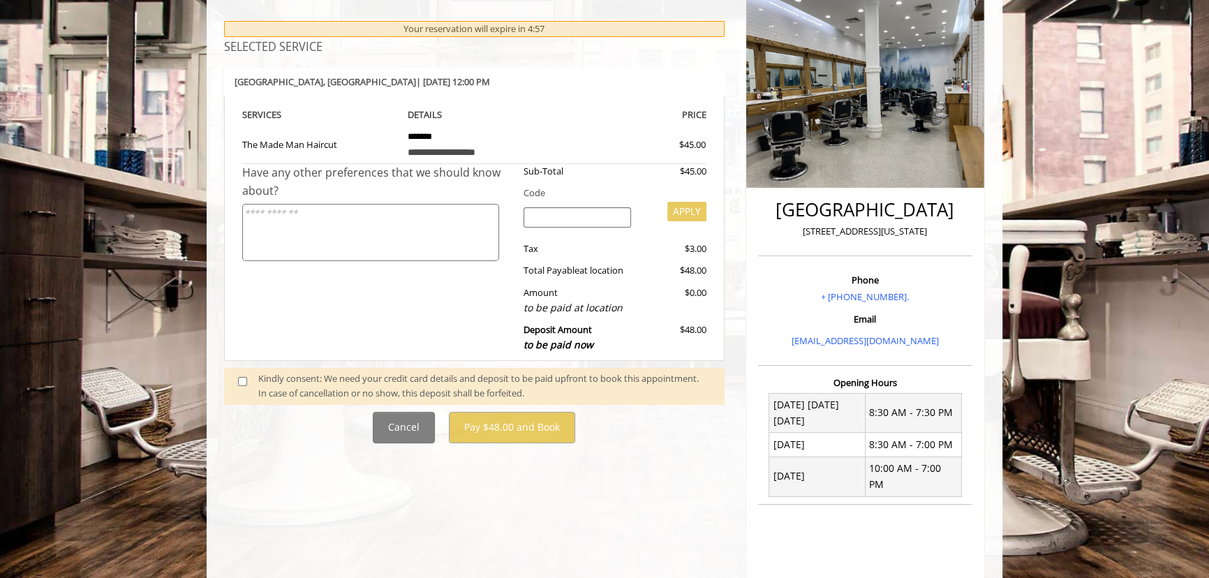
scroll to position [190, 0]
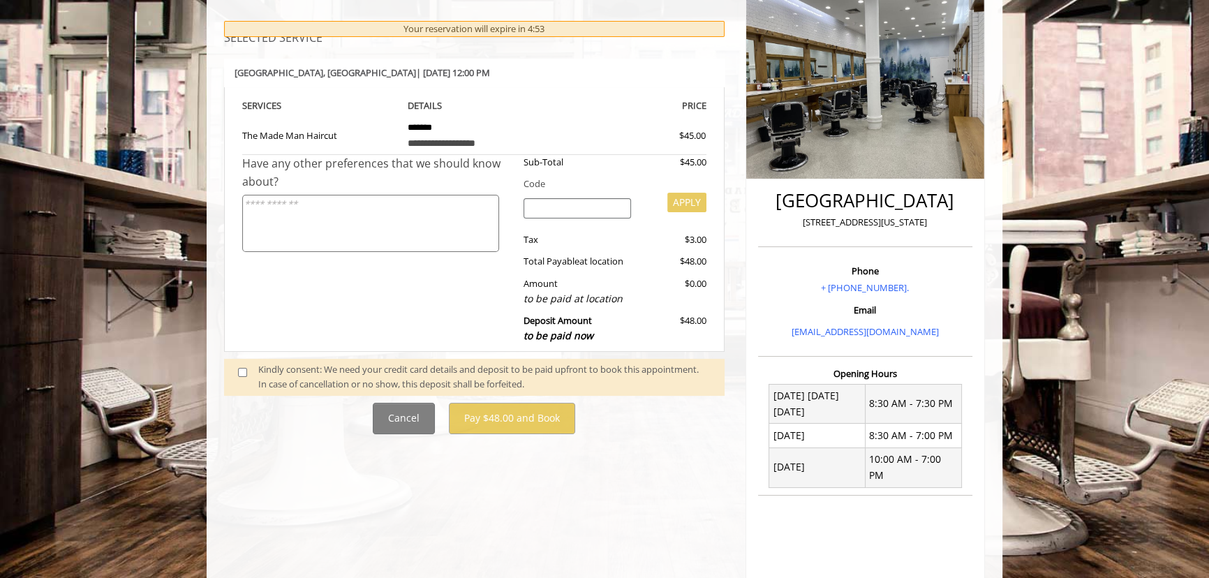
click at [447, 127] on td "**********" at bounding box center [474, 134] width 155 height 41
click at [424, 299] on div "Have any other preferences that we should know about?" at bounding box center [377, 252] width 271 height 195
click at [258, 363] on div "Kindly consent: We need your credit card details and deposit to be paid upfront…" at bounding box center [484, 376] width 452 height 29
click at [244, 365] on span at bounding box center [248, 376] width 41 height 29
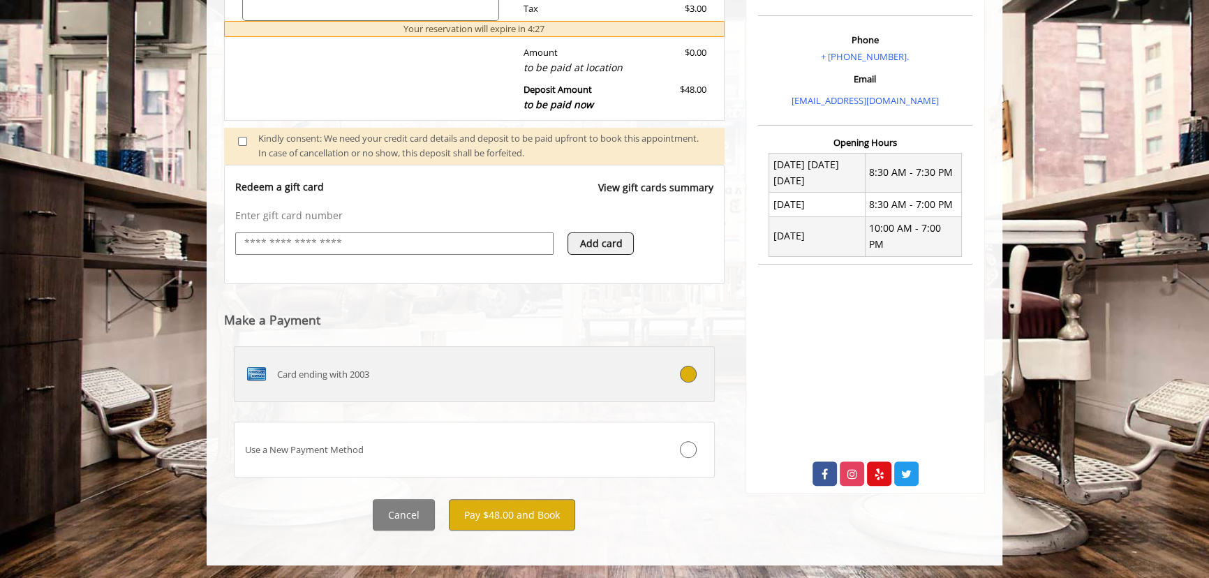
click at [351, 386] on label "Card ending with 2003" at bounding box center [474, 374] width 481 height 56
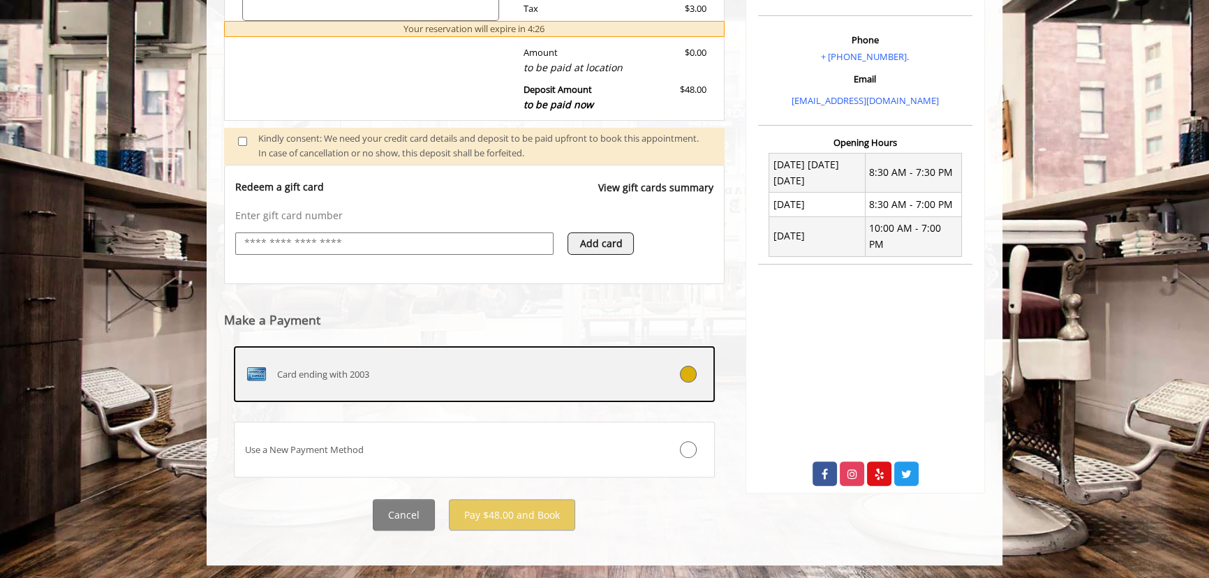
click at [354, 379] on span "Card ending with 2003" at bounding box center [323, 374] width 92 height 15
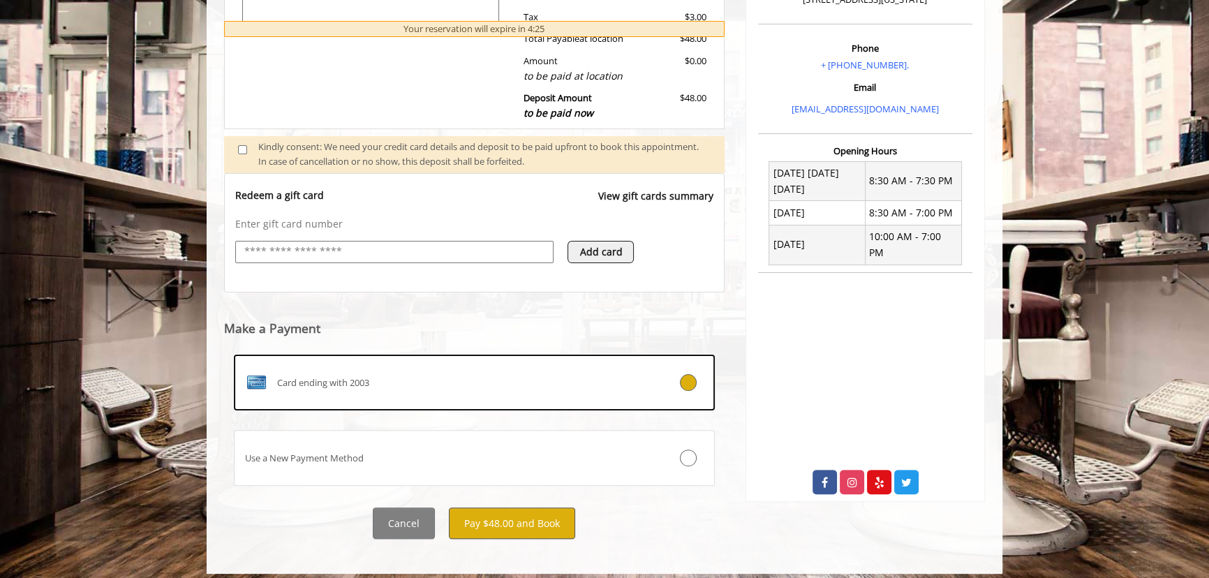
scroll to position [421, 0]
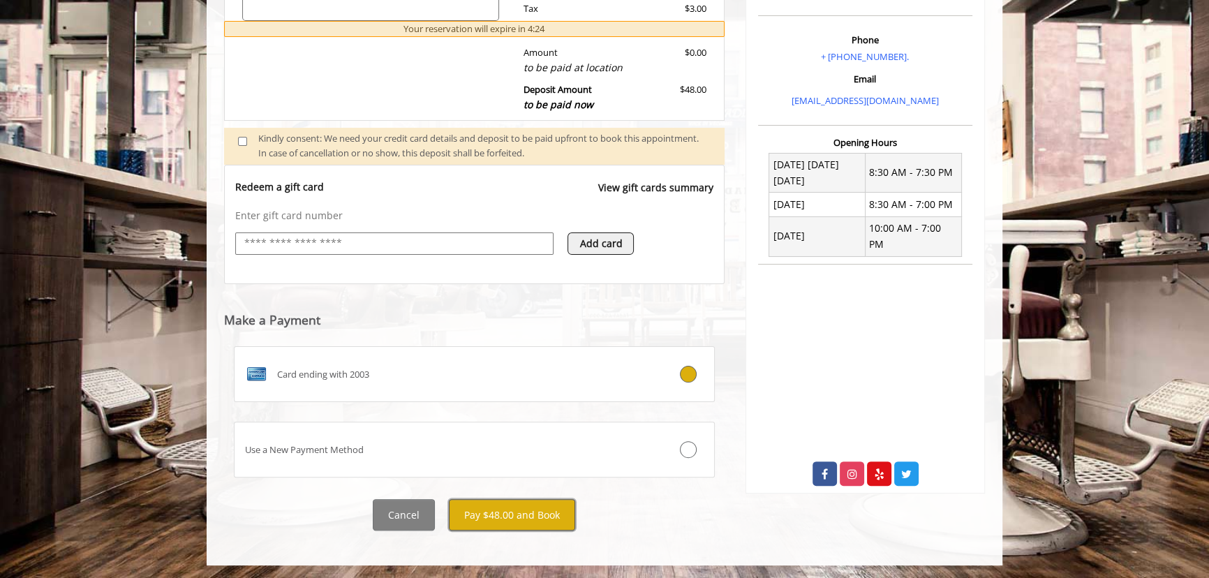
click at [510, 517] on button "Pay $48.00 and Book" at bounding box center [512, 514] width 126 height 31
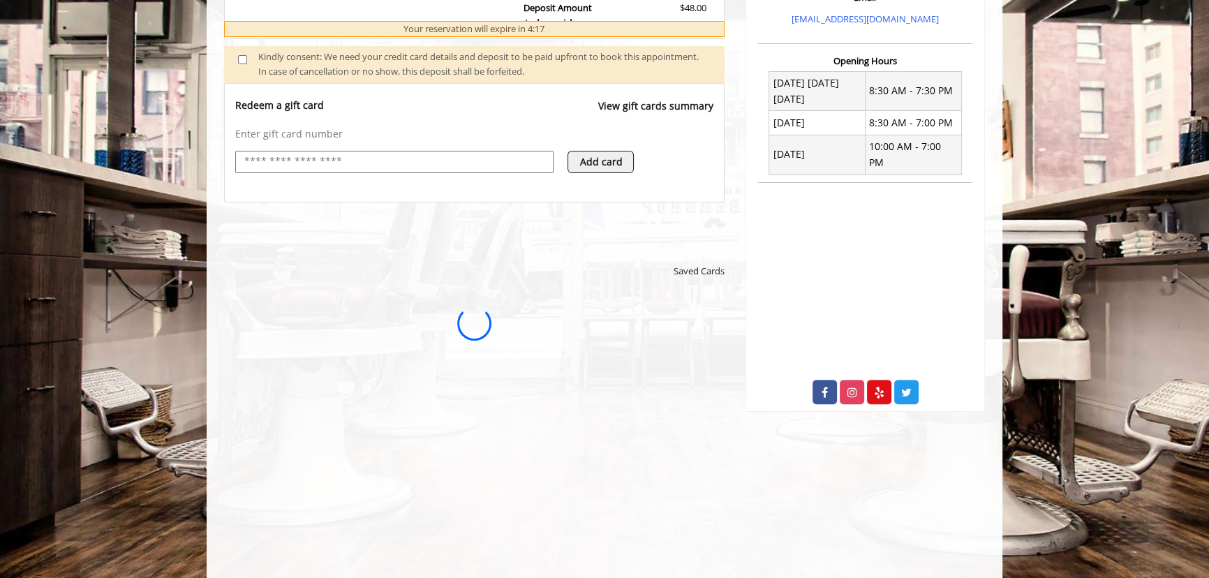
scroll to position [508, 0]
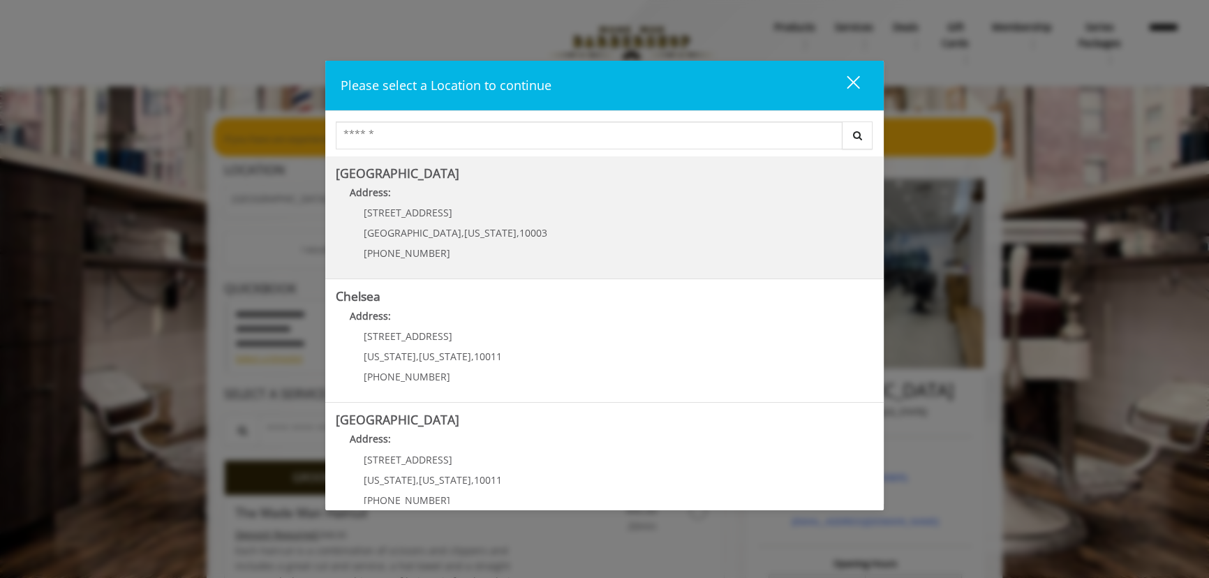
click at [438, 218] on div "60 E 8th St Manhattan , New York , 10003 (212) 598-1840" at bounding box center [445, 237] width 219 height 61
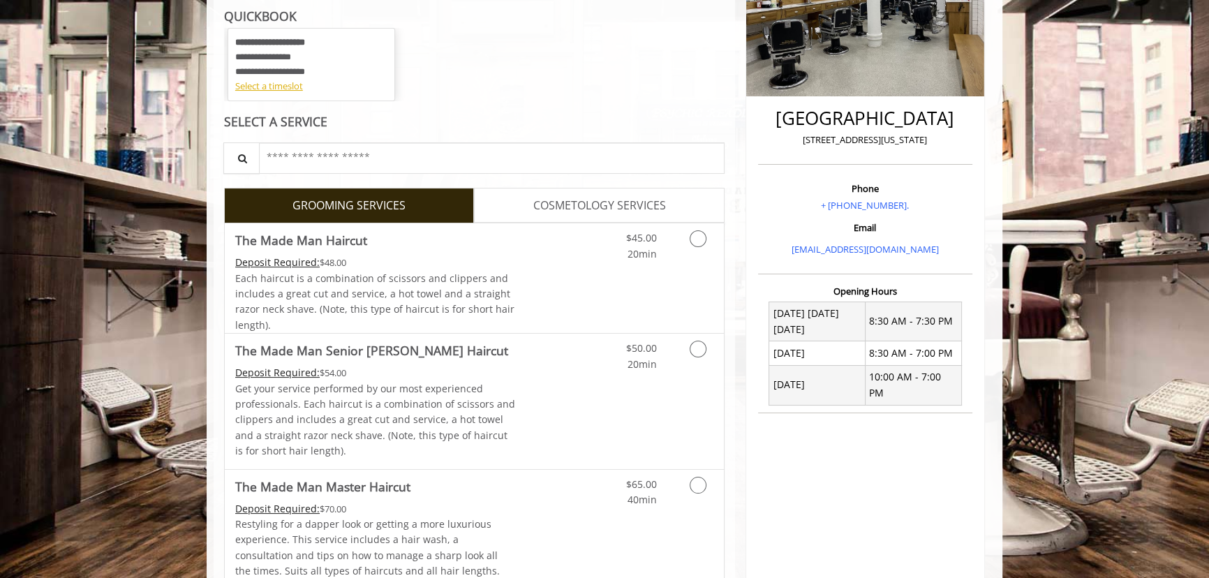
scroll to position [317, 0]
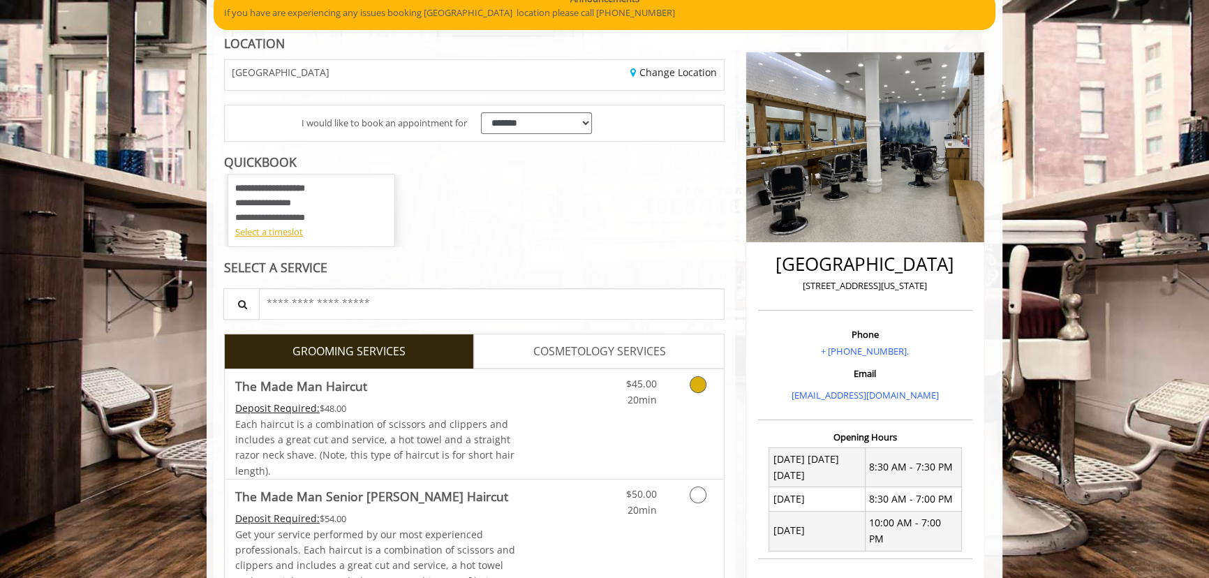
click at [553, 408] on link "Discounted Price" at bounding box center [557, 424] width 83 height 110
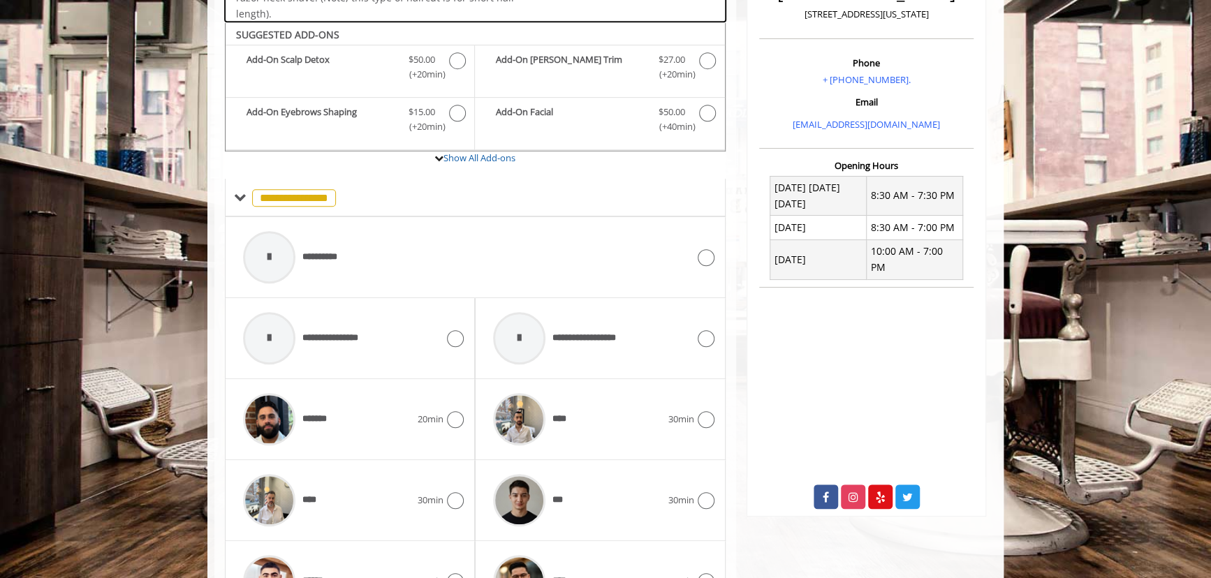
scroll to position [420, 0]
